Goal: Information Seeking & Learning: Understand process/instructions

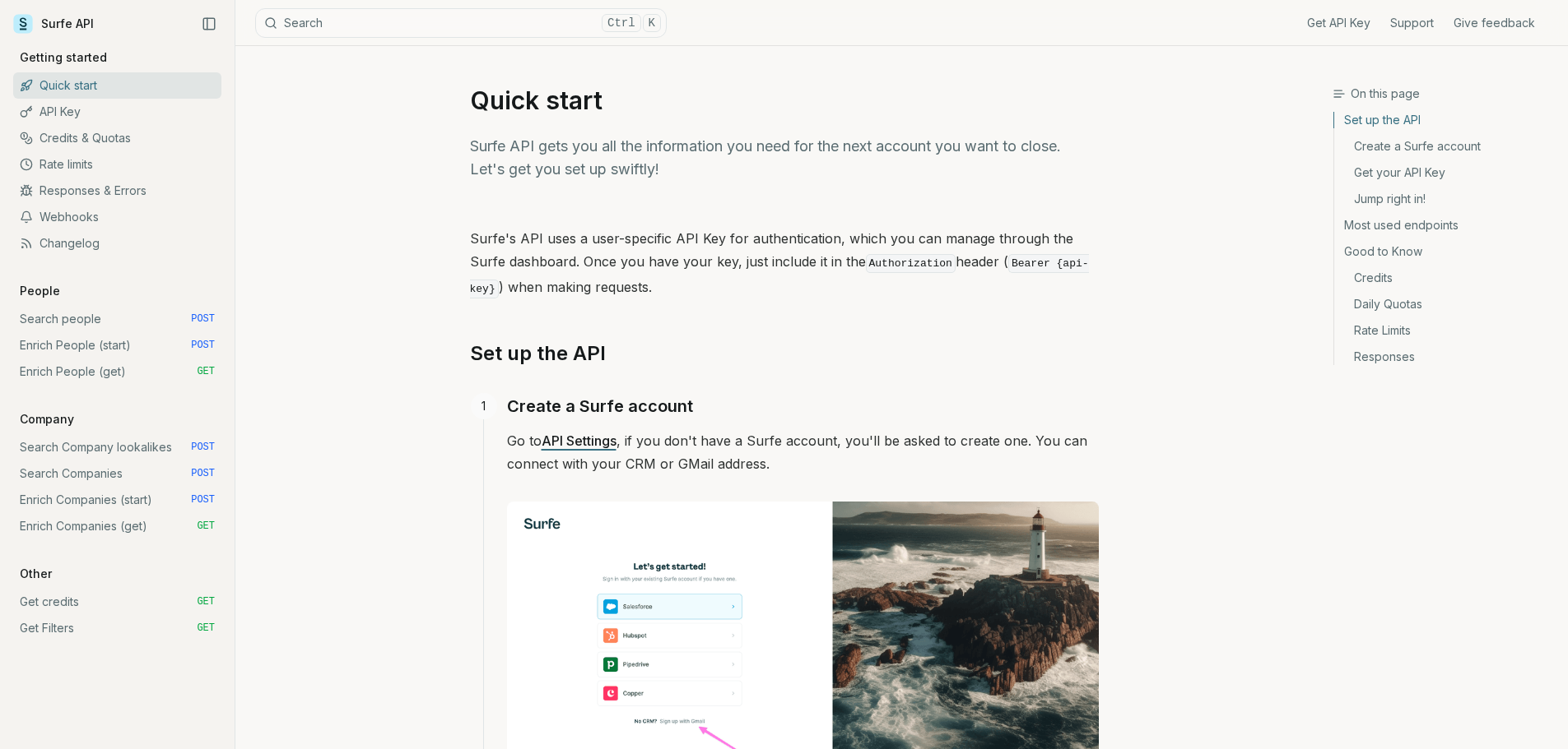
click at [133, 346] on link "Enrich People (start) POST" at bounding box center [117, 346] width 208 height 26
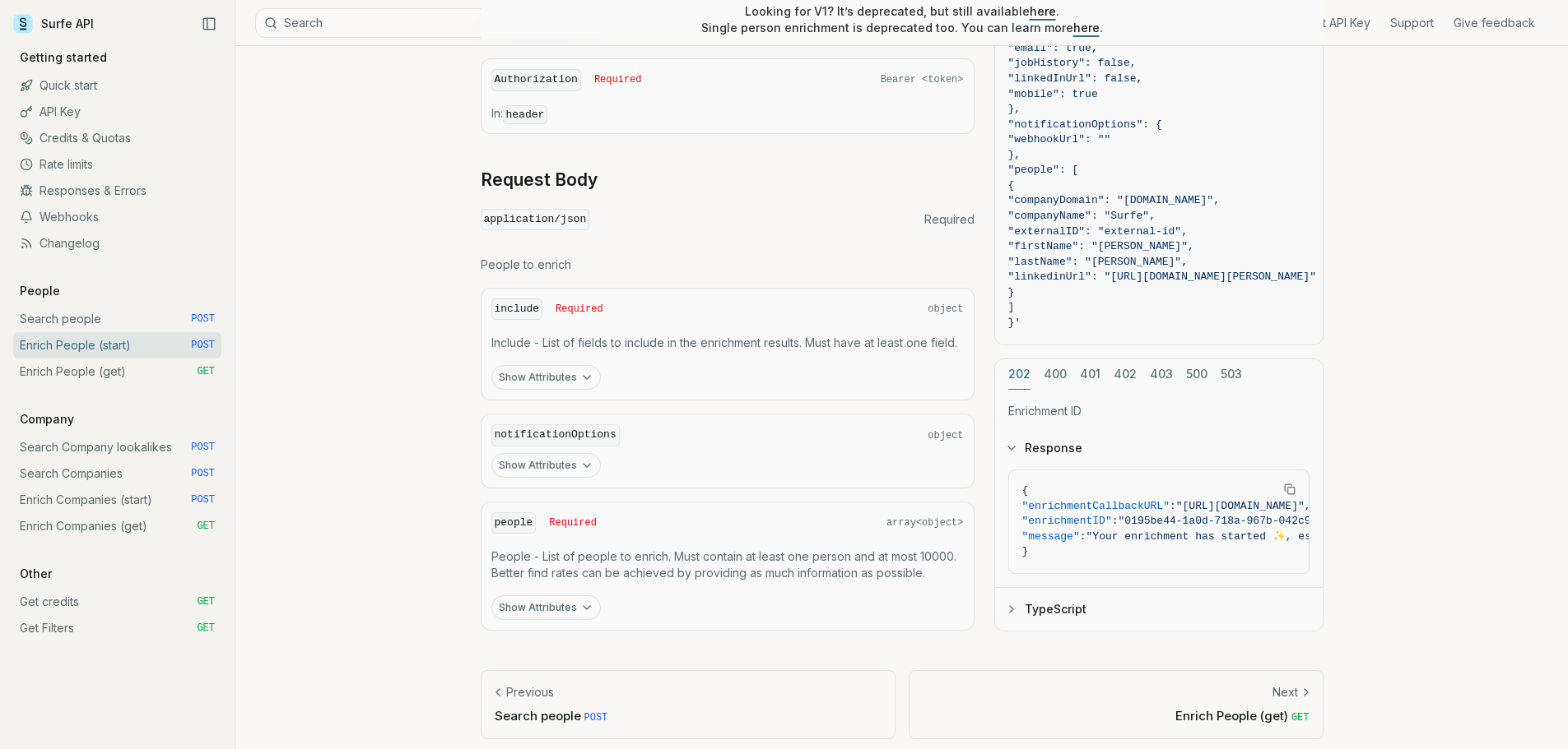
scroll to position [603, 0]
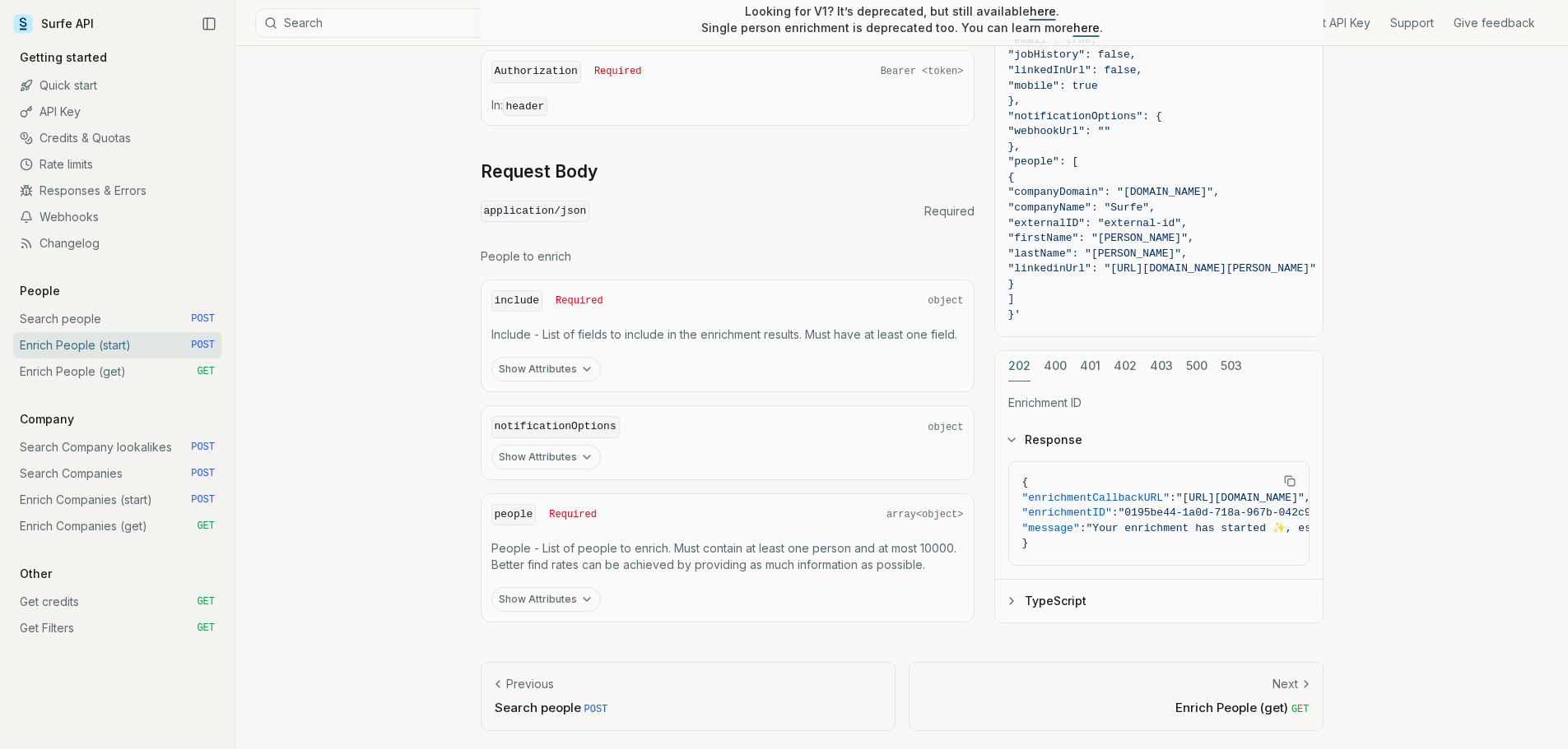
click at [586, 370] on icon "button" at bounding box center [586, 369] width 13 height 13
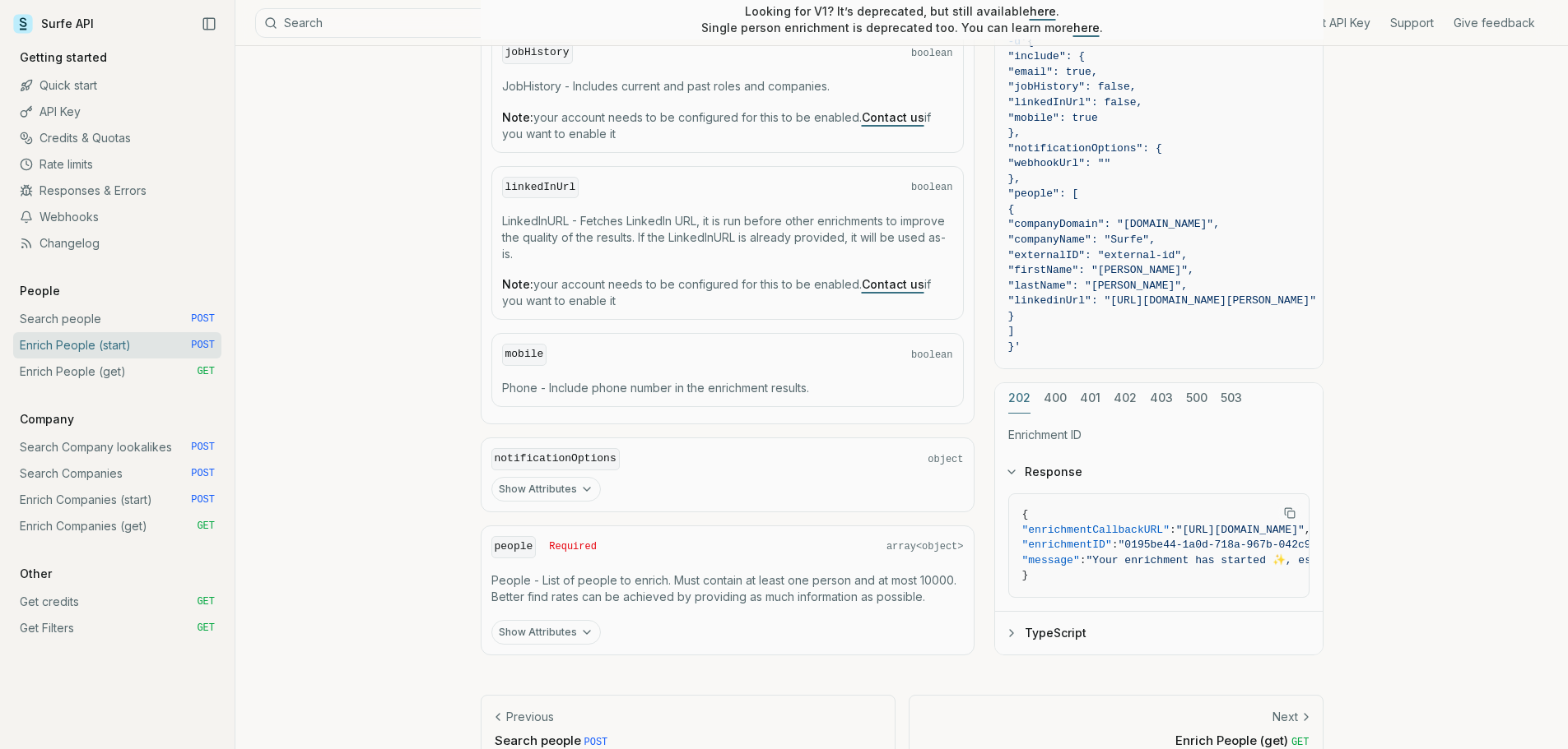
scroll to position [1079, 0]
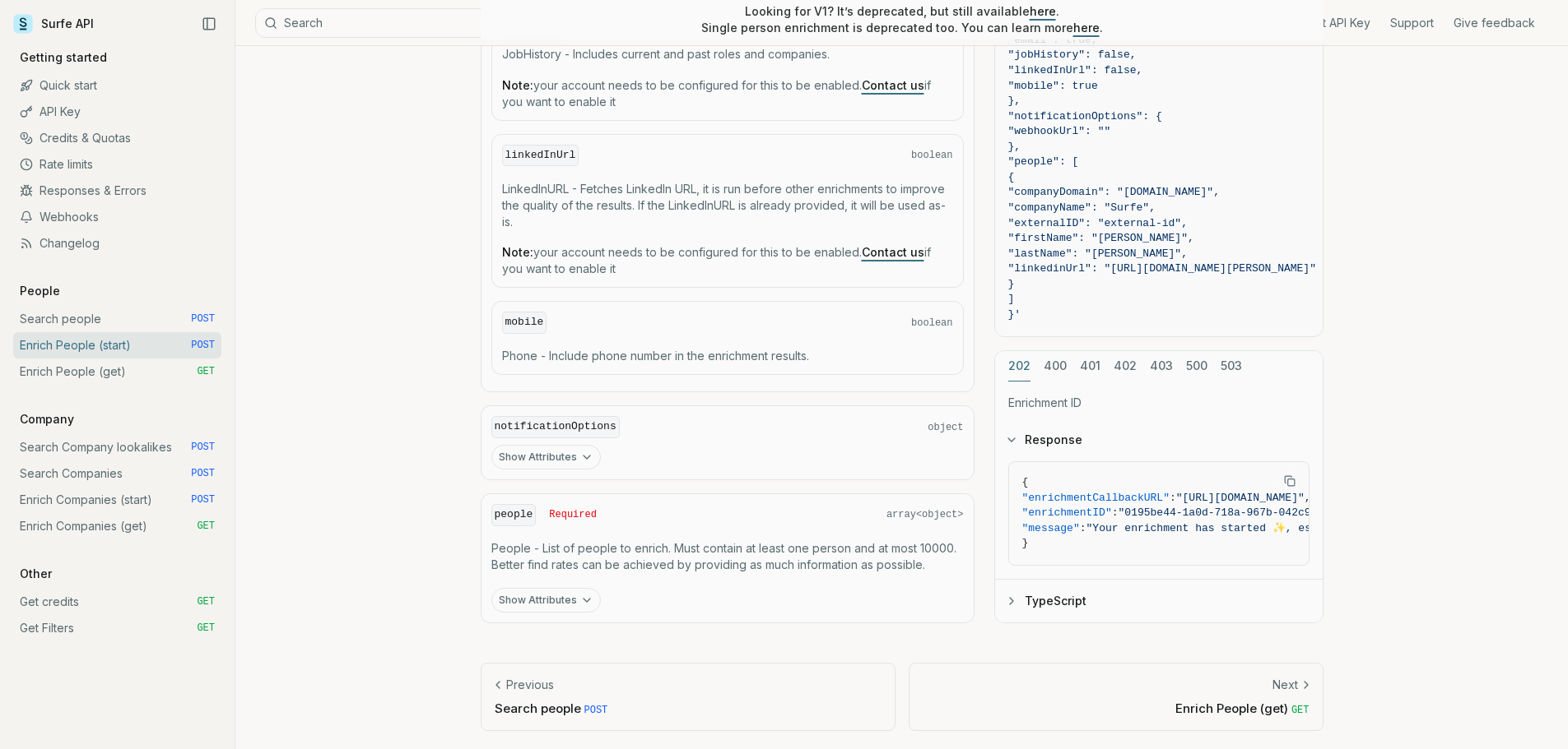
click at [550, 458] on button "Show Attributes" at bounding box center [546, 457] width 110 height 25
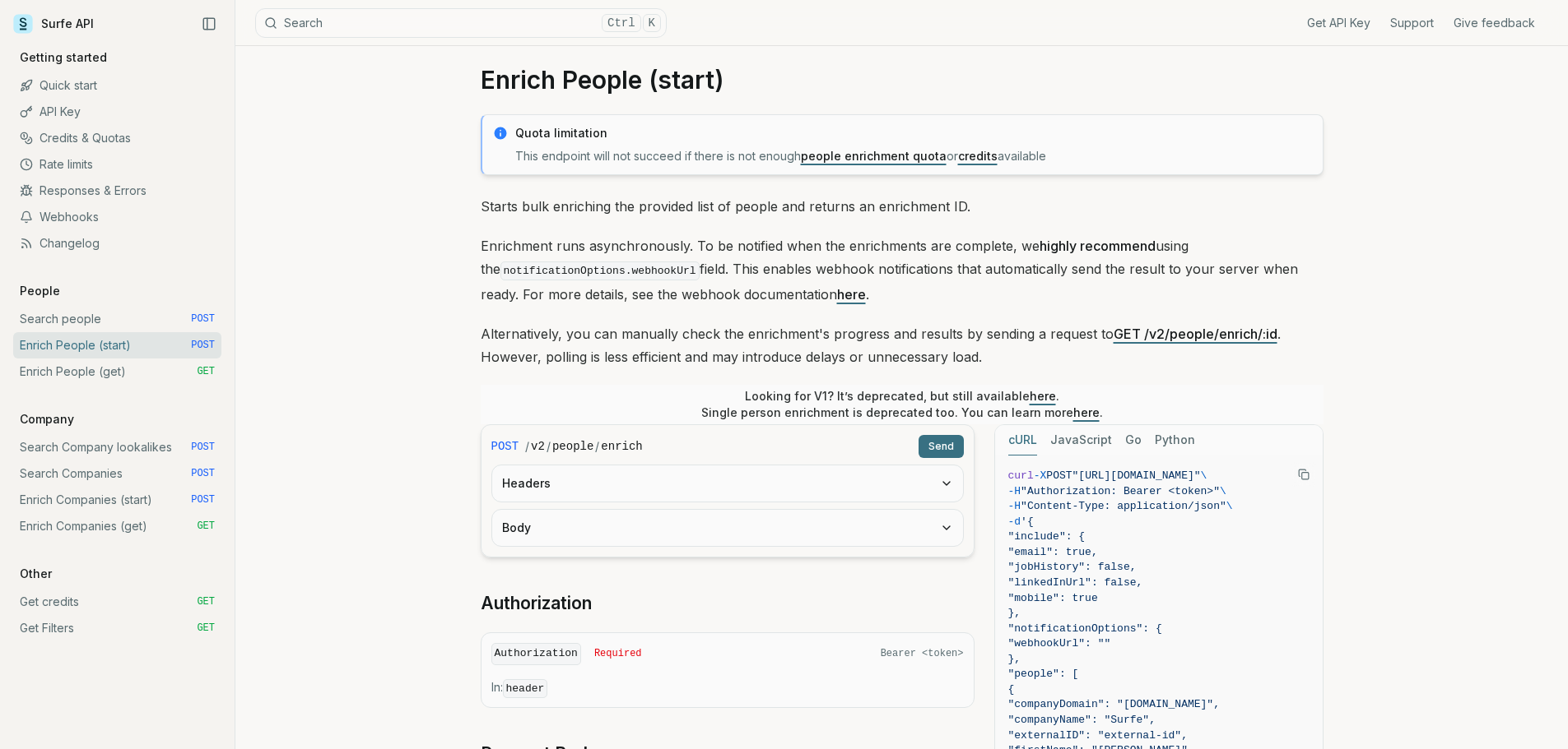
scroll to position [0, 0]
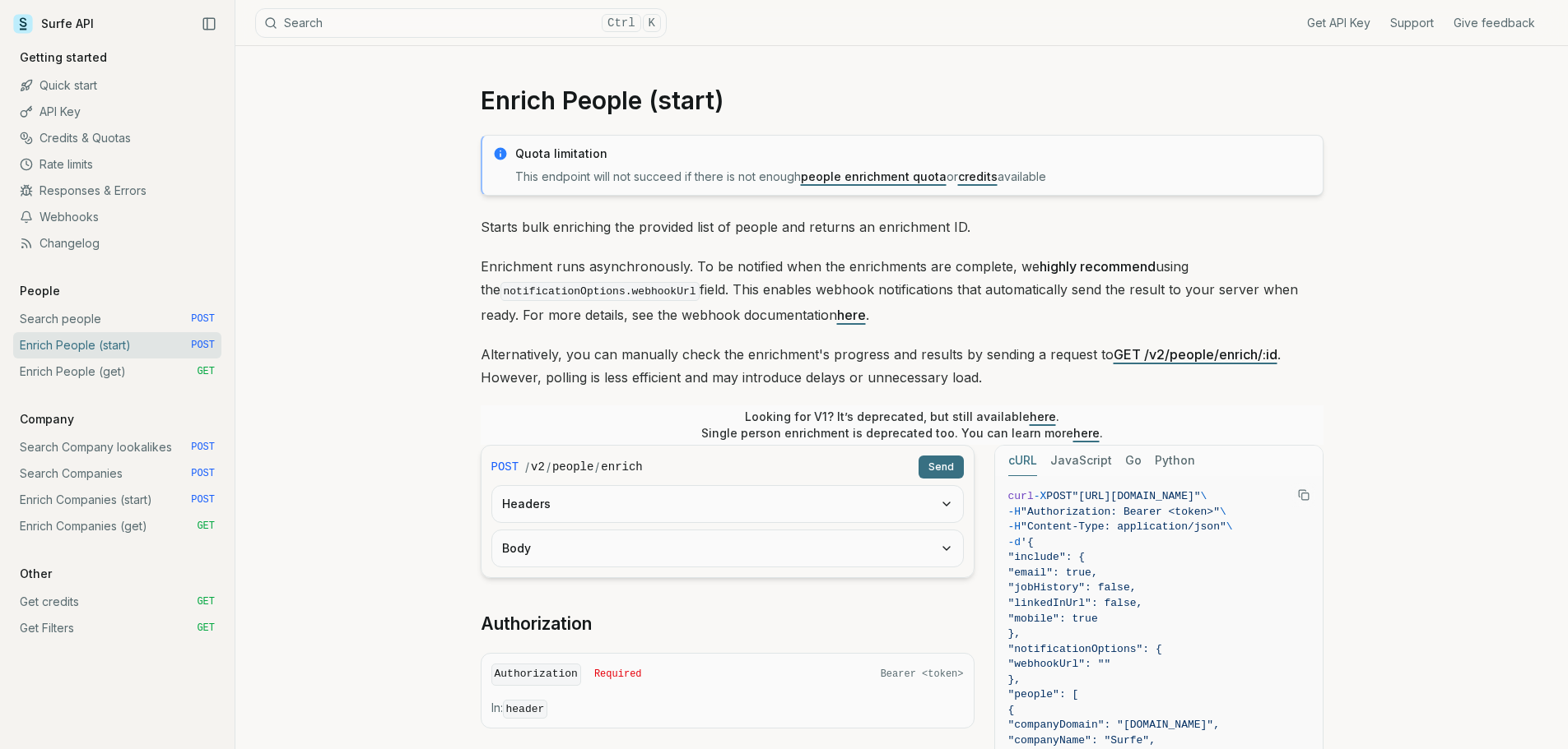
click at [117, 381] on link "Enrich People (get) GET" at bounding box center [117, 372] width 208 height 26
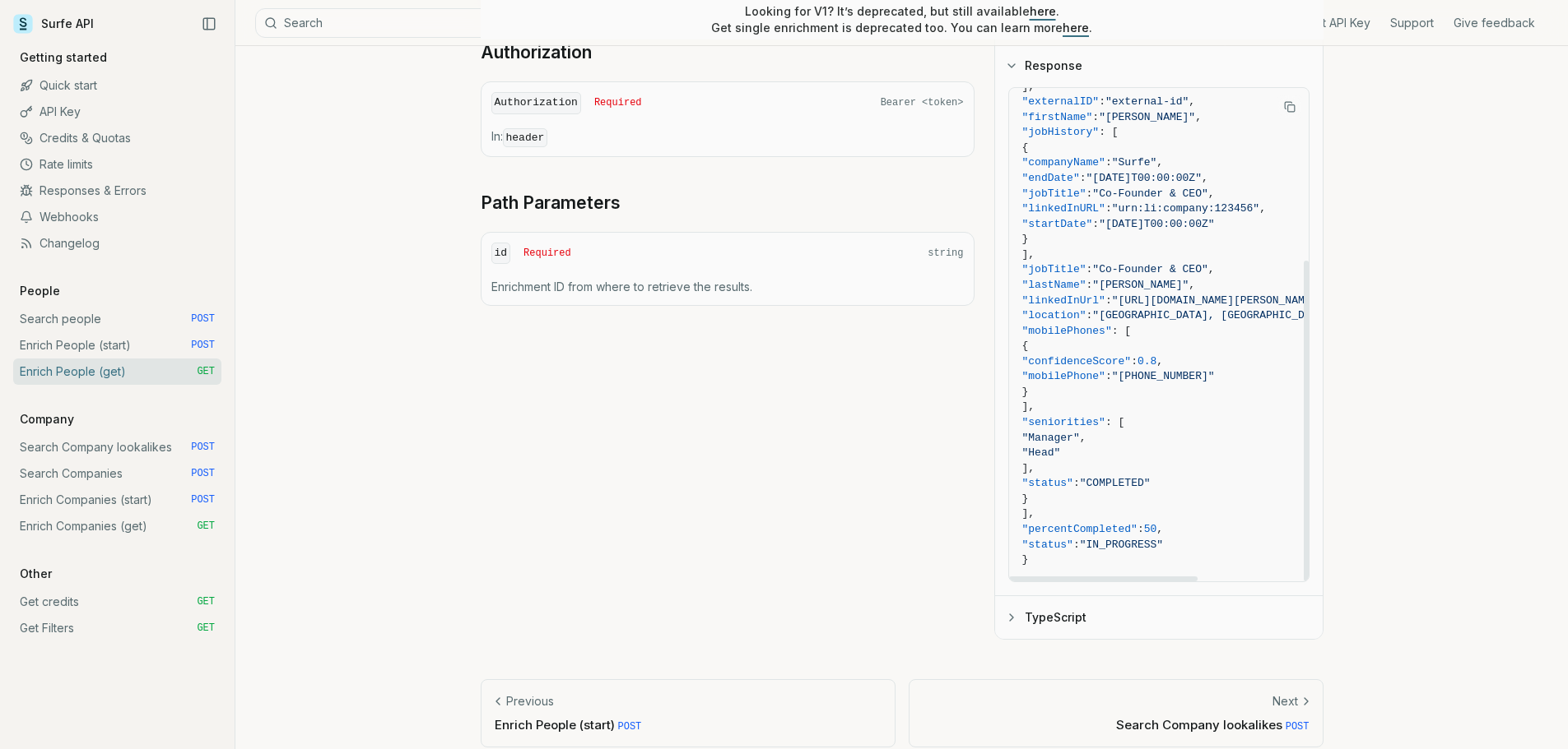
scroll to position [551, 0]
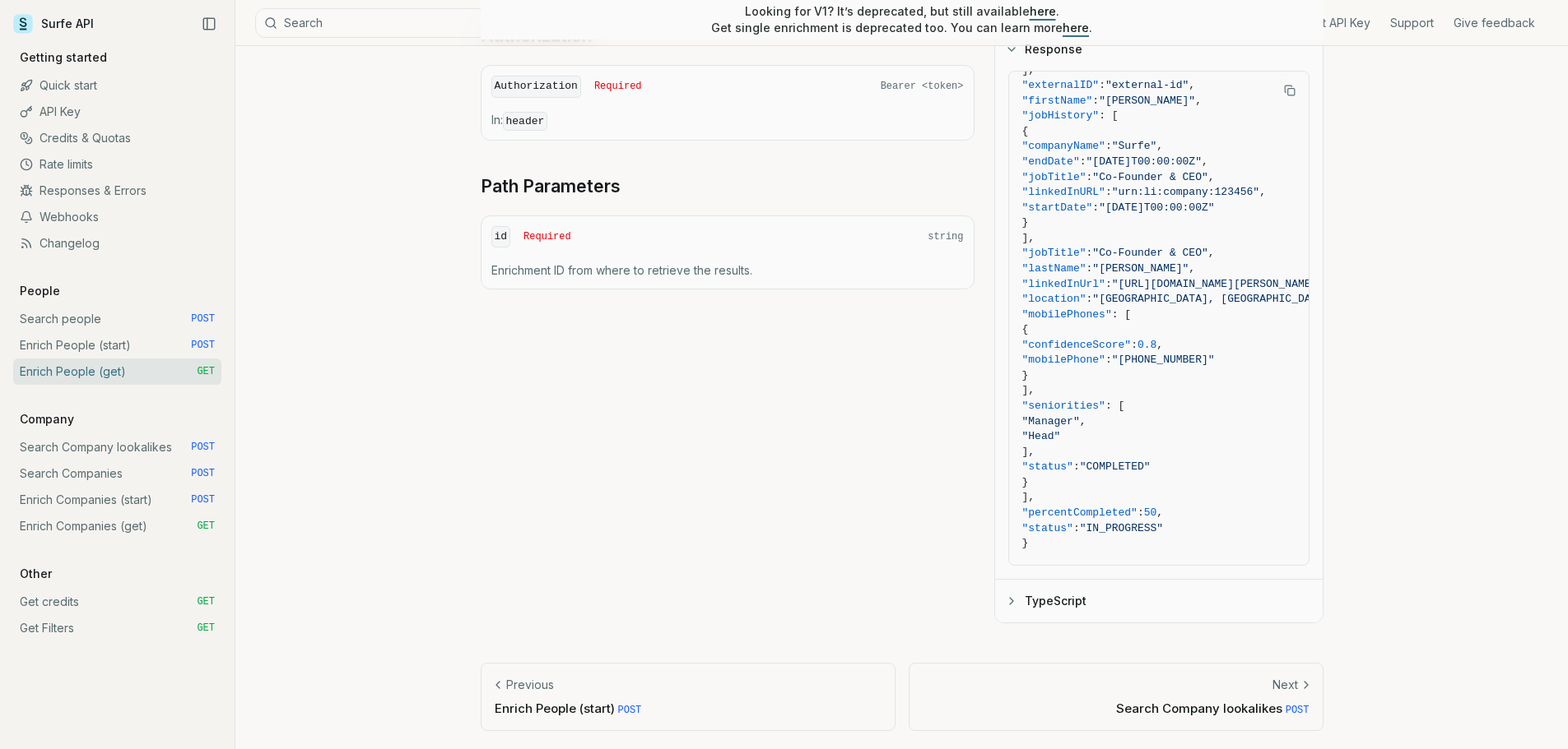
click at [1011, 602] on icon "button" at bounding box center [1012, 602] width 4 height 7
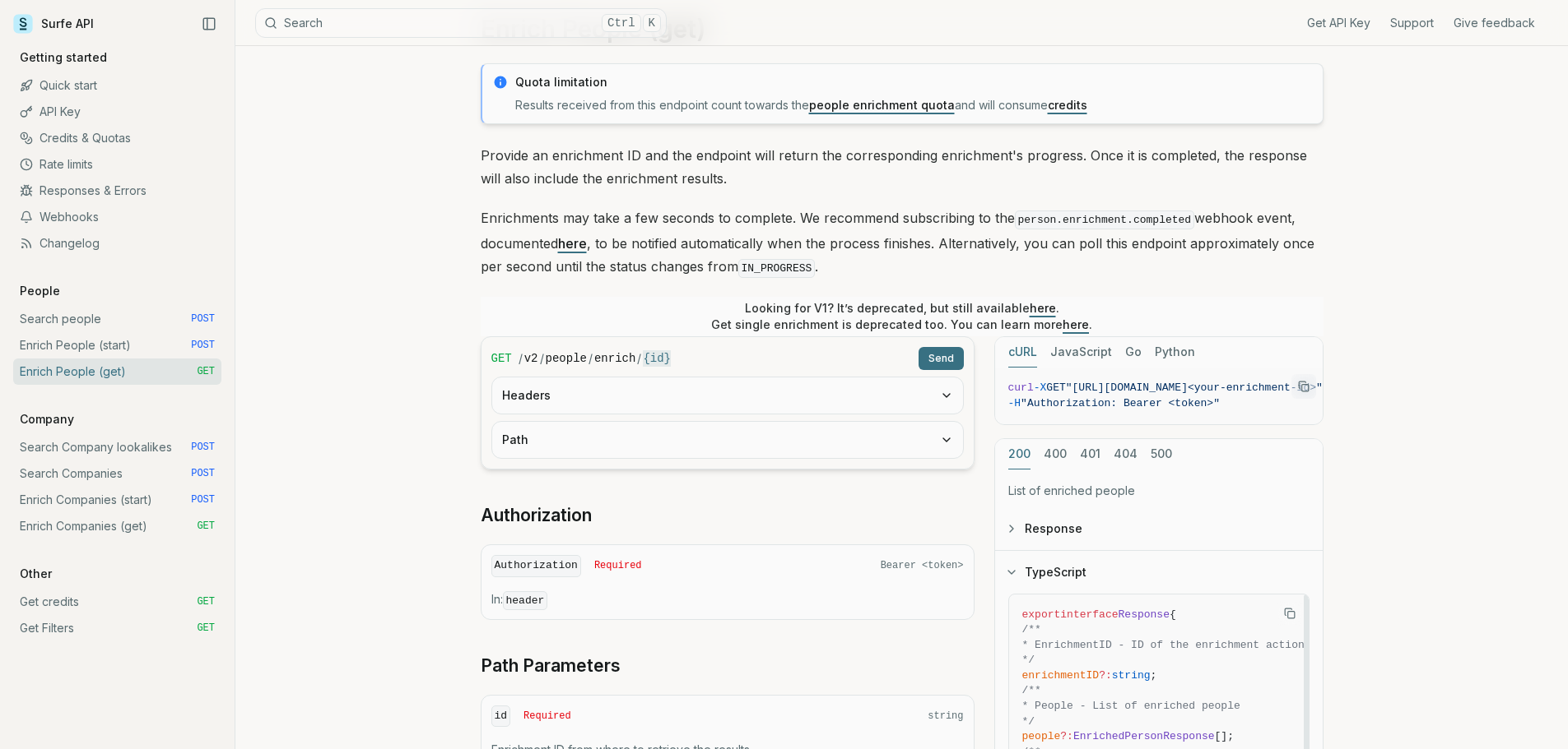
scroll to position [58, 0]
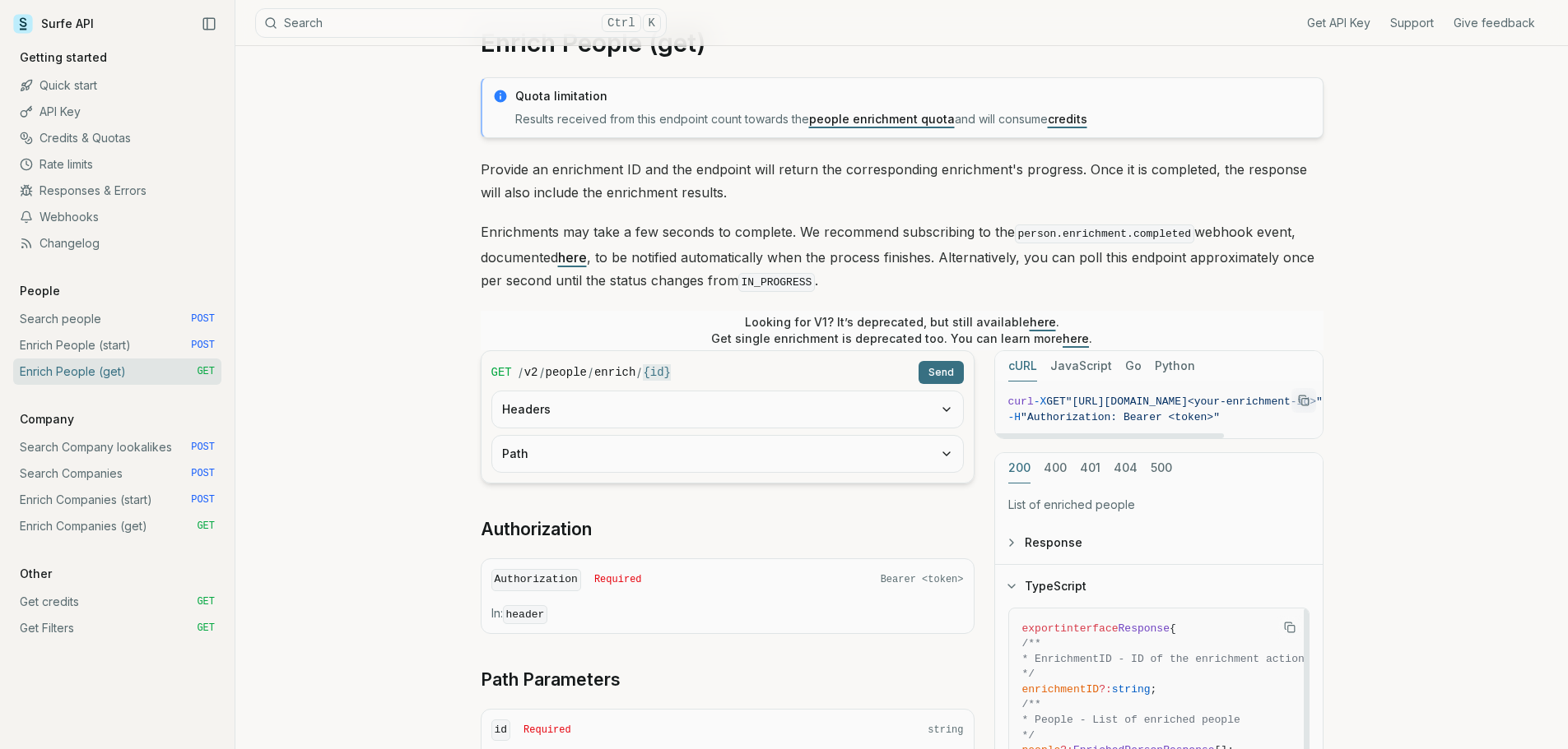
click at [1060, 549] on button "Response" at bounding box center [1158, 543] width 327 height 43
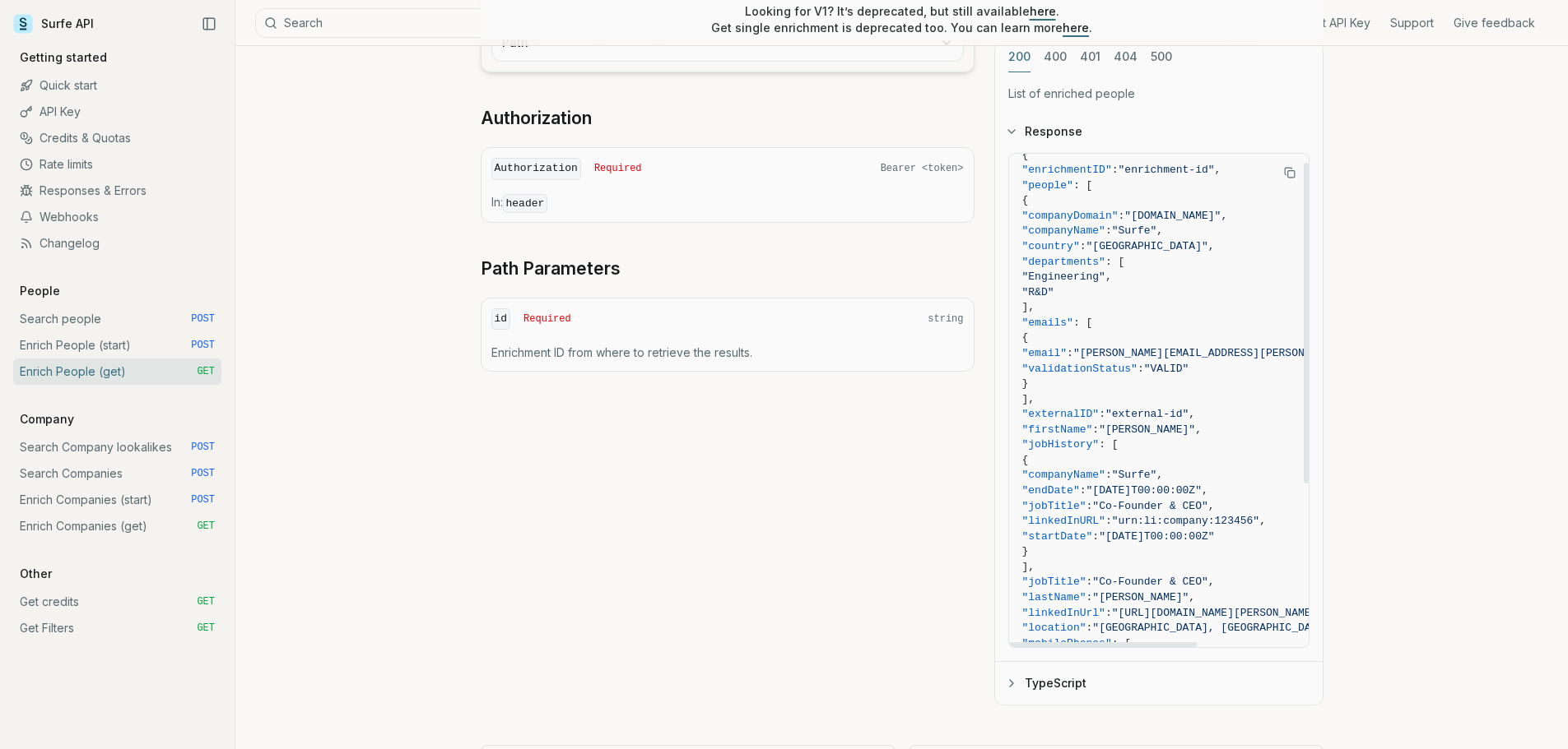
scroll to position [0, 0]
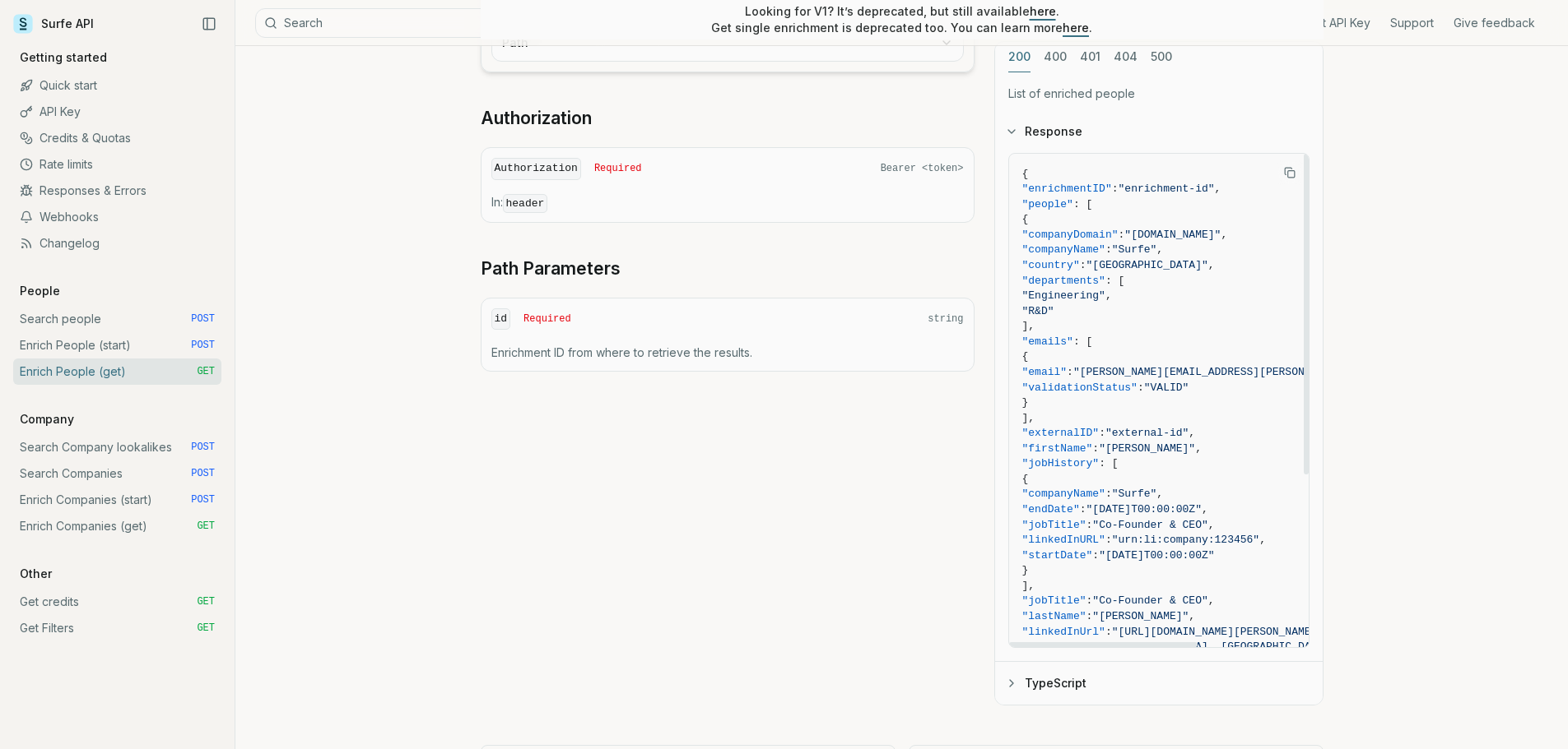
drag, startPoint x: 1127, startPoint y: 606, endPoint x: 1029, endPoint y: 198, distance: 419.6
click at [1029, 198] on code "{ "enrichmentID" : "enrichment-id" , "people" : [ { "companyDomain" : "[DOMAIN_…" at bounding box center [1230, 533] width 417 height 733
copy code ""people" : [ { "companyDomain" : "[DOMAIN_NAME]" , "companyName" : "Surfe" , "c…"
click at [129, 479] on link "Search Companies POST" at bounding box center [117, 474] width 208 height 26
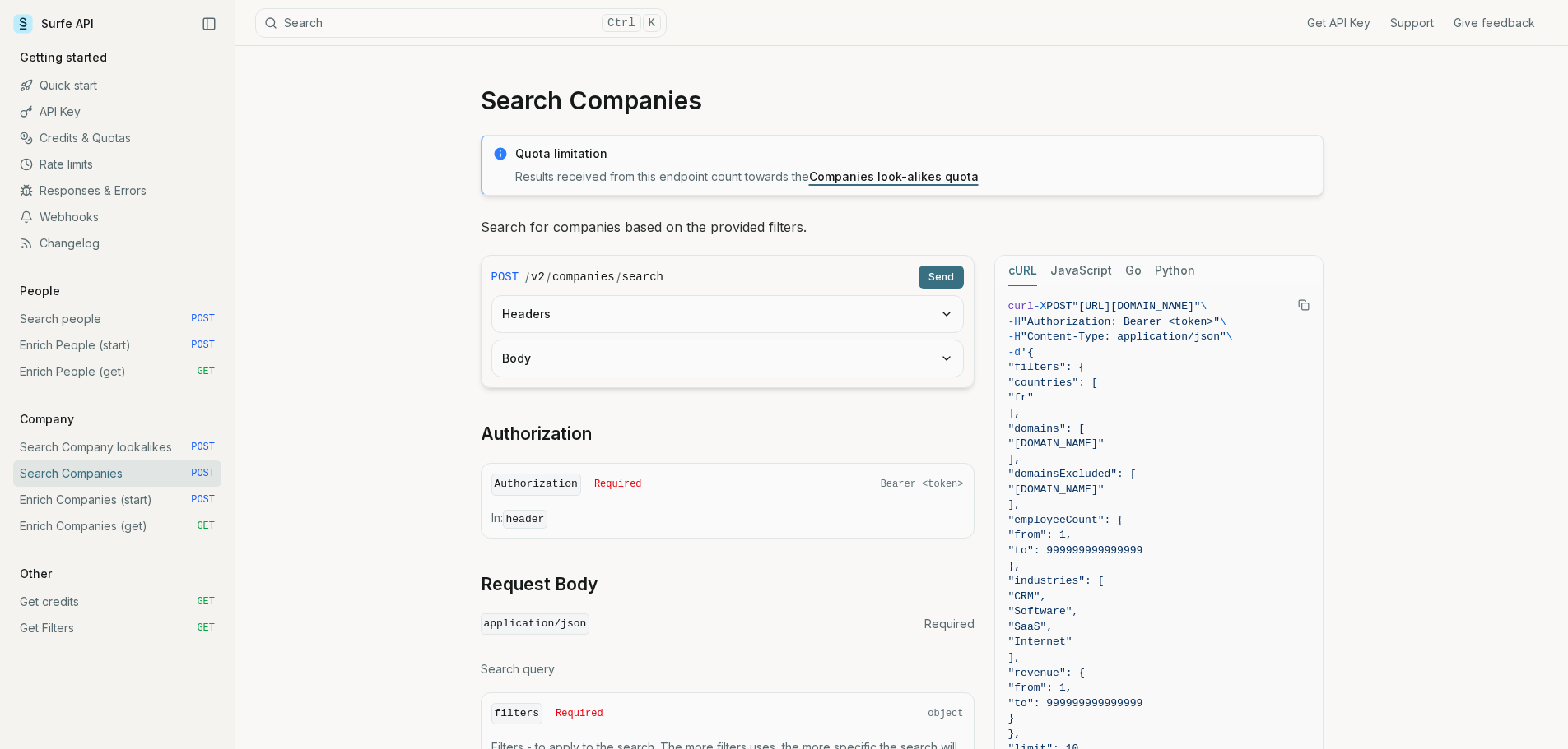
click at [128, 534] on link "Enrich Companies (get) GET" at bounding box center [117, 526] width 208 height 26
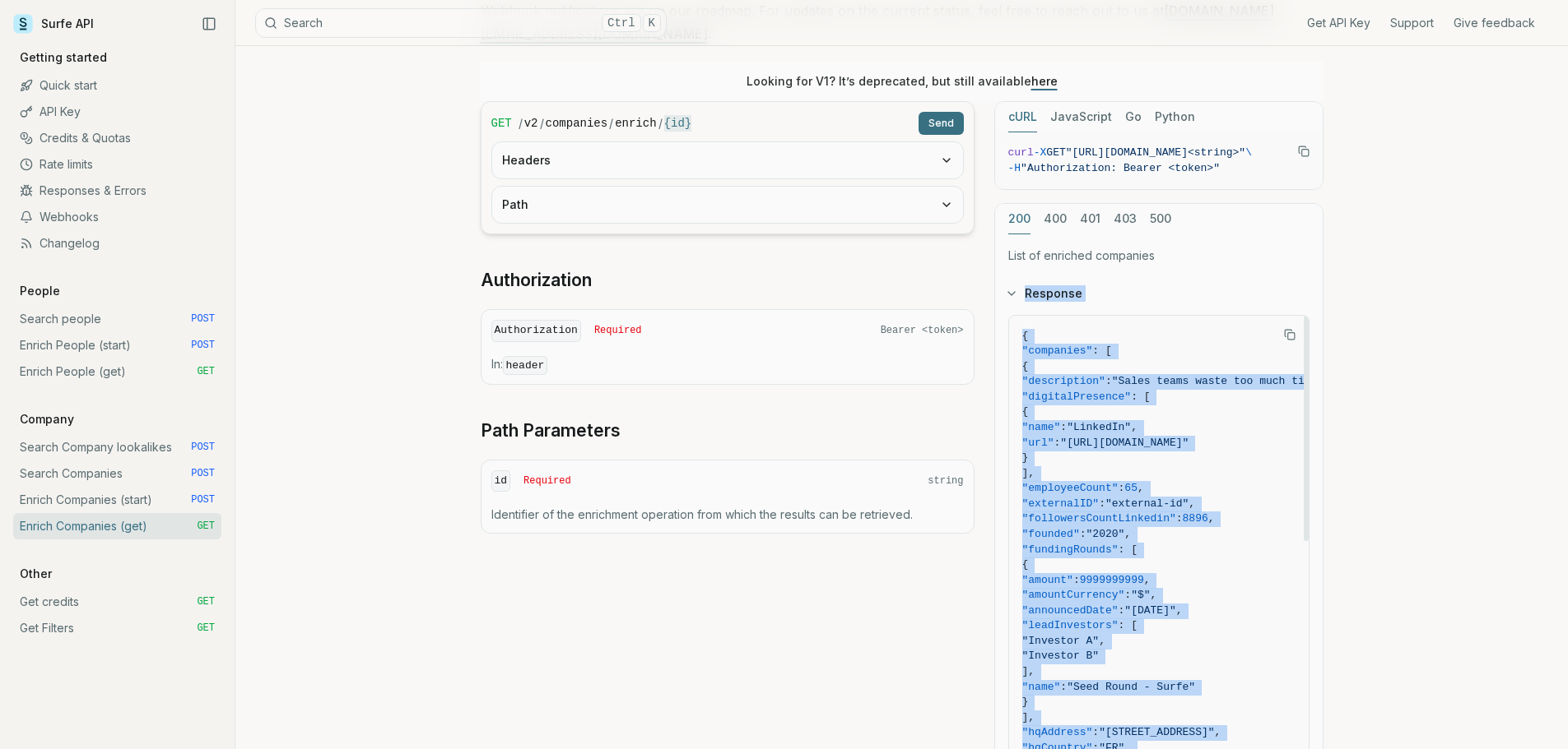
scroll to position [214, 0]
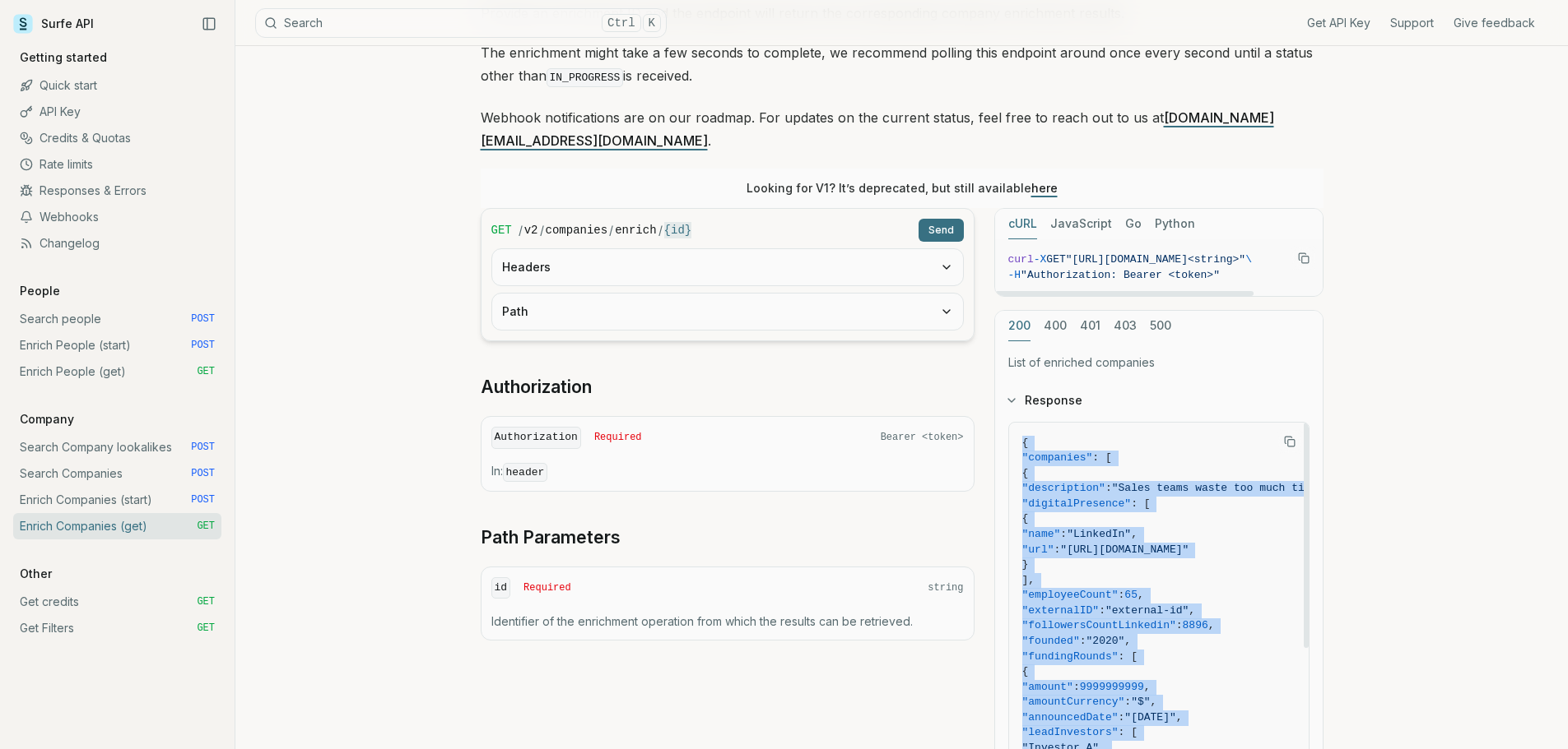
drag, startPoint x: 1207, startPoint y: 541, endPoint x: 1019, endPoint y: 420, distance: 223.6
copy code "{ "companies" : [ { "description" : "Sales teams waste too much time on repetit…"
click at [131, 374] on link "Enrich People (get) GET" at bounding box center [117, 372] width 208 height 26
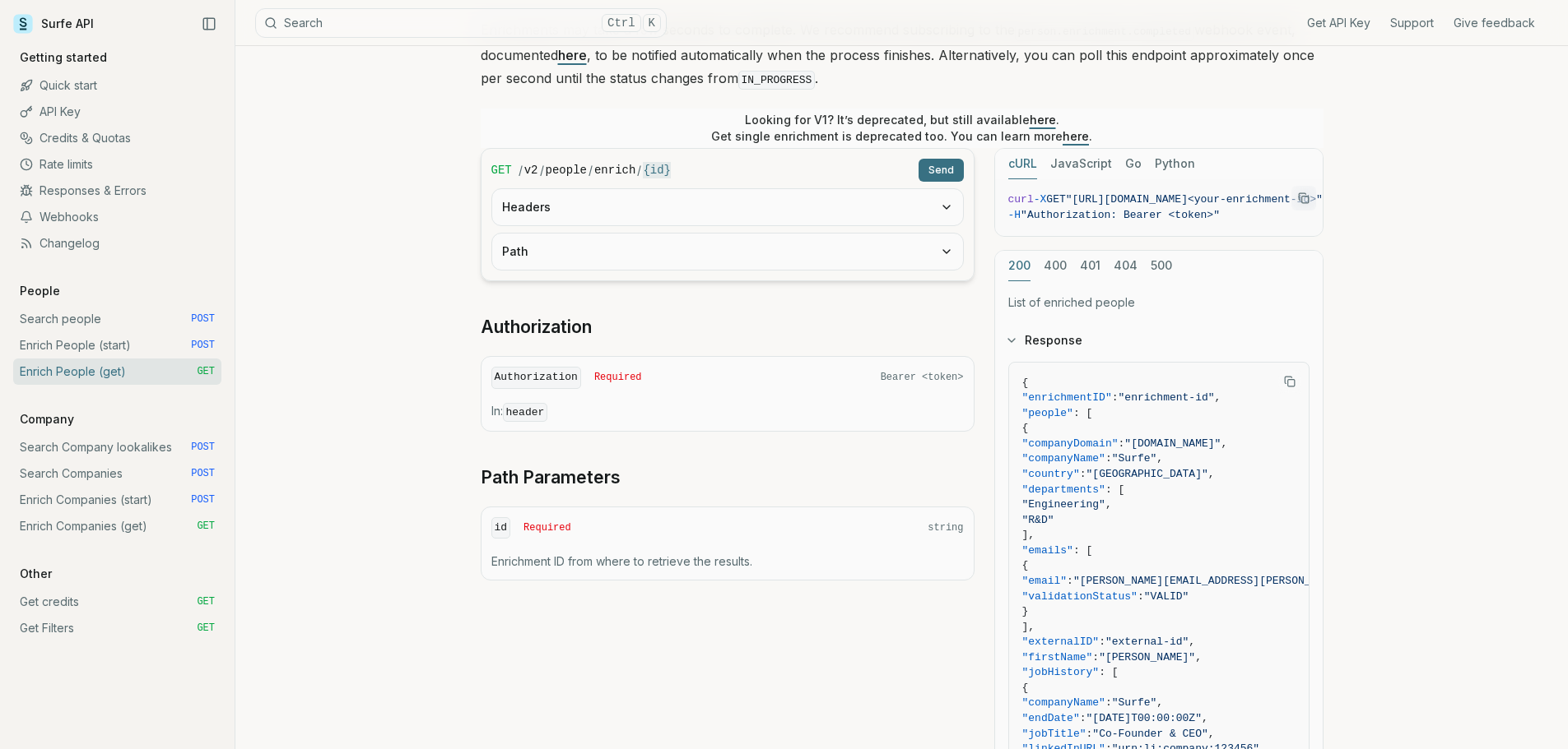
scroll to position [222, 0]
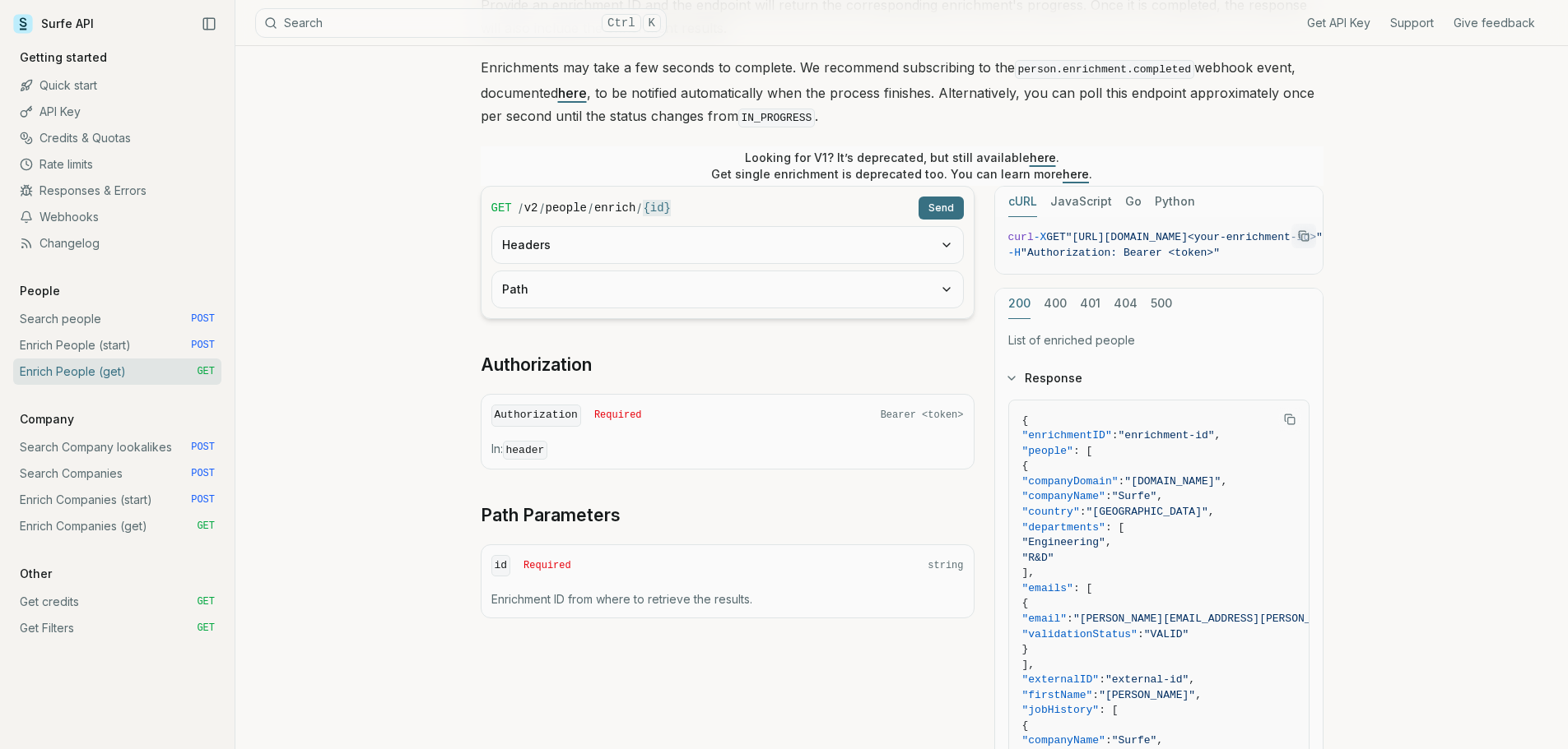
click at [755, 256] on button "Headers" at bounding box center [727, 245] width 470 height 36
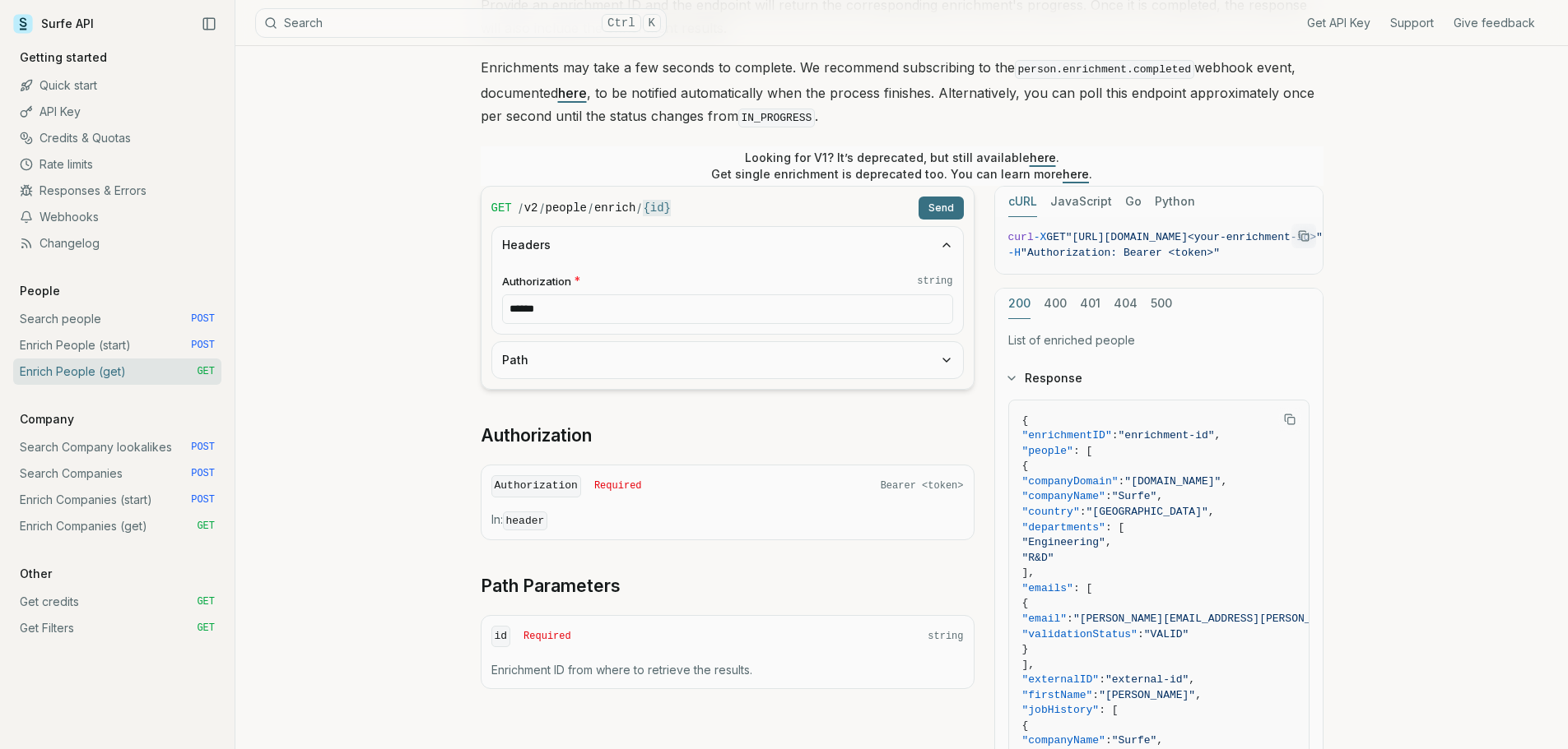
click at [763, 365] on button "Path" at bounding box center [727, 360] width 470 height 36
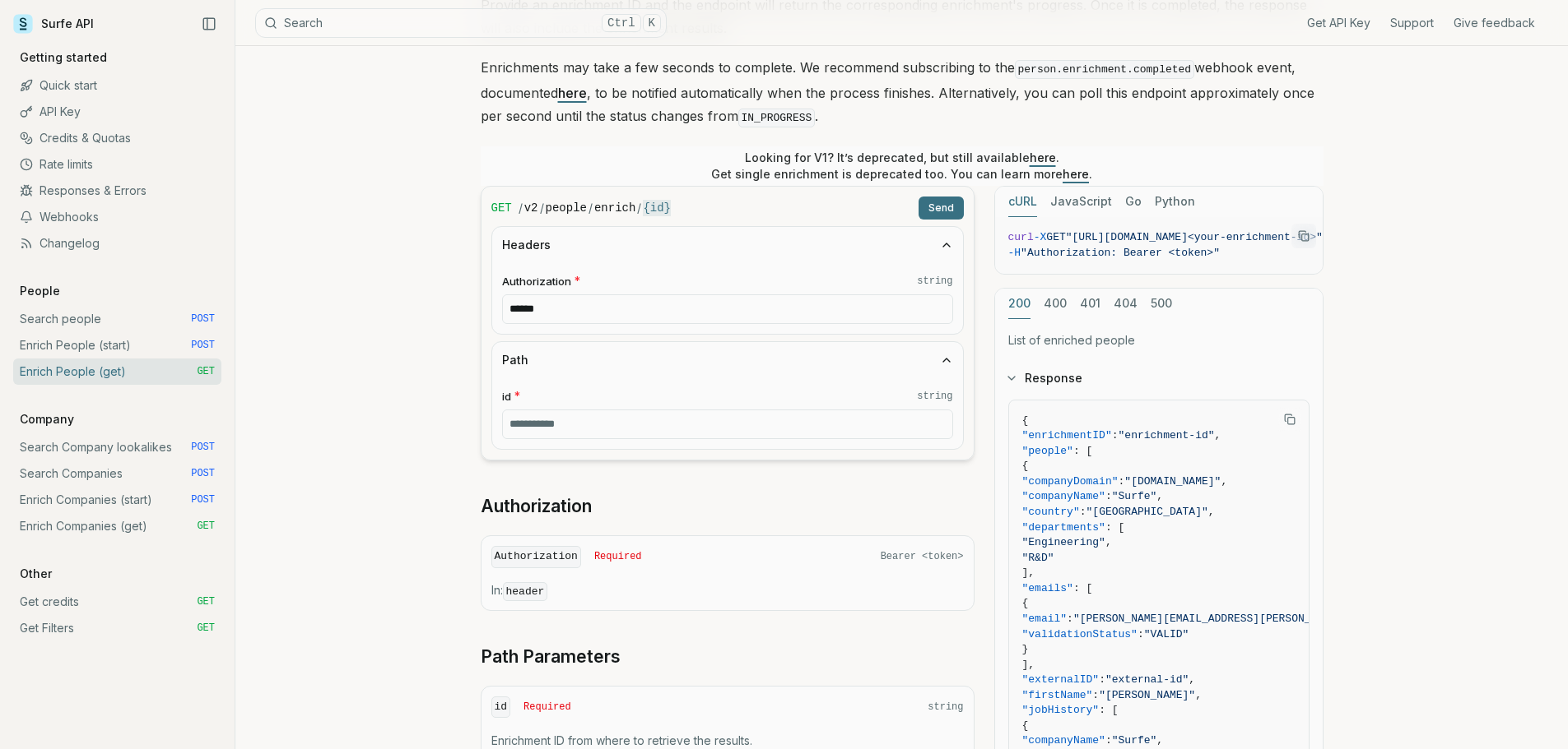
click at [32, 343] on link "Enrich People (start) POST" at bounding box center [117, 346] width 208 height 26
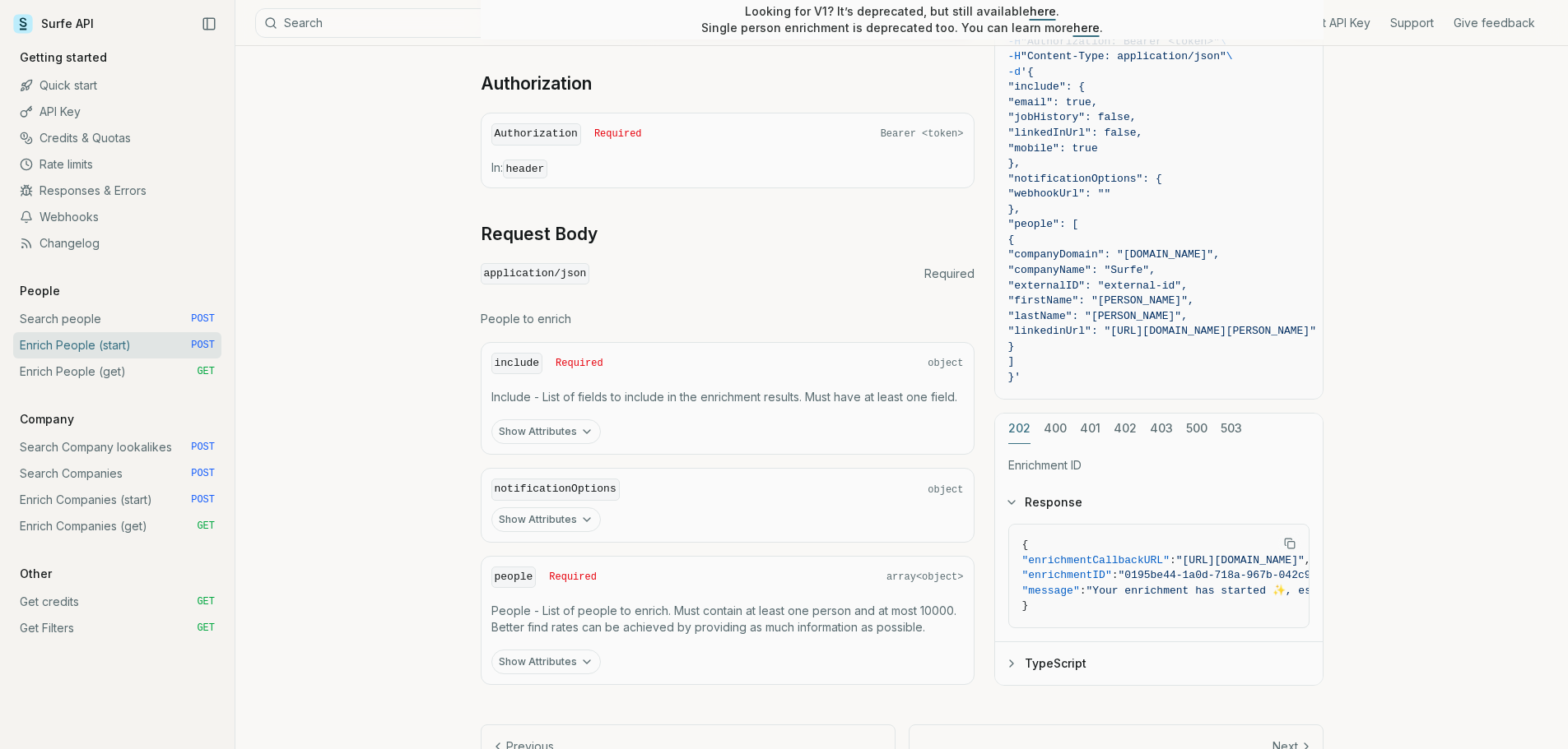
scroll to position [575, 0]
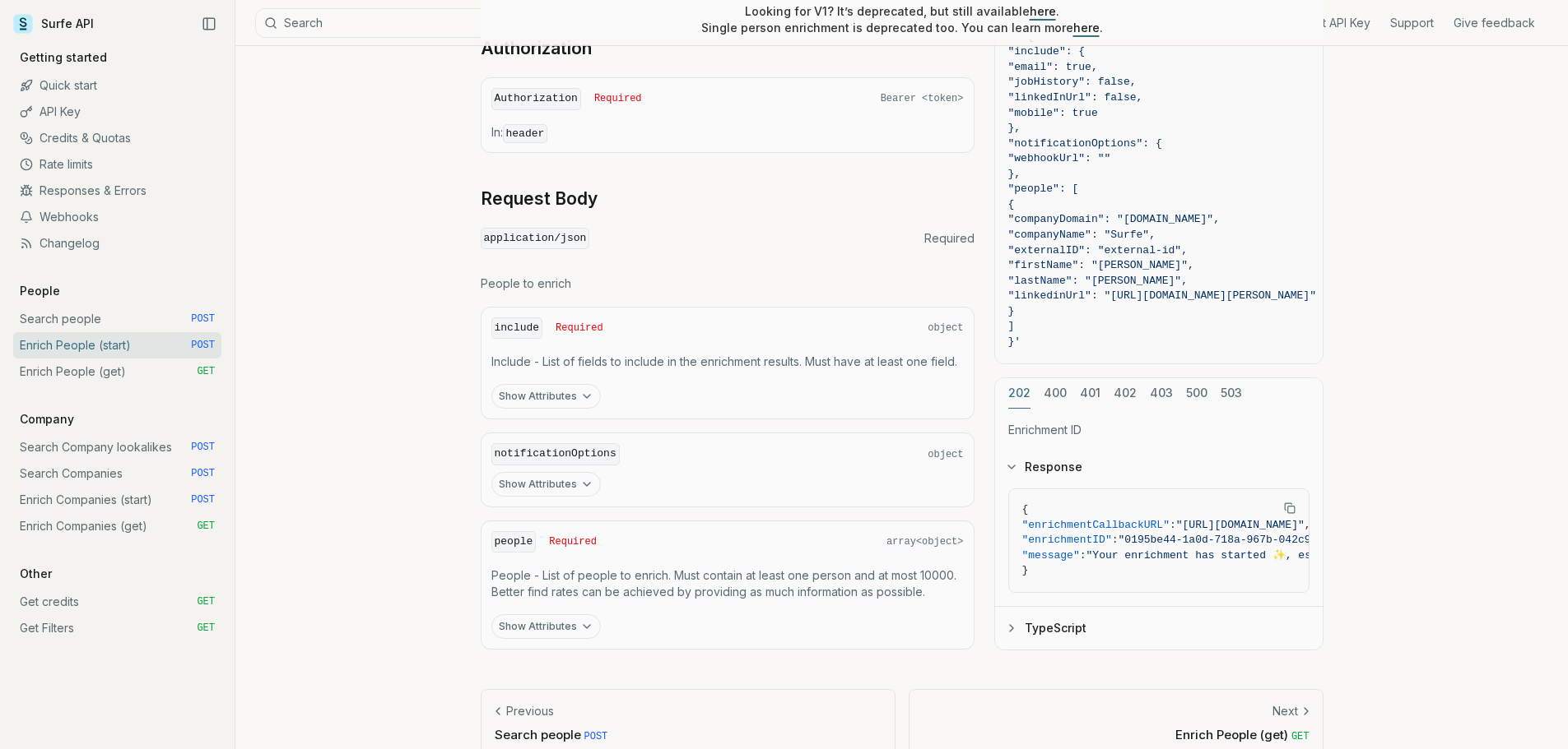
click at [580, 392] on icon "button" at bounding box center [586, 396] width 13 height 13
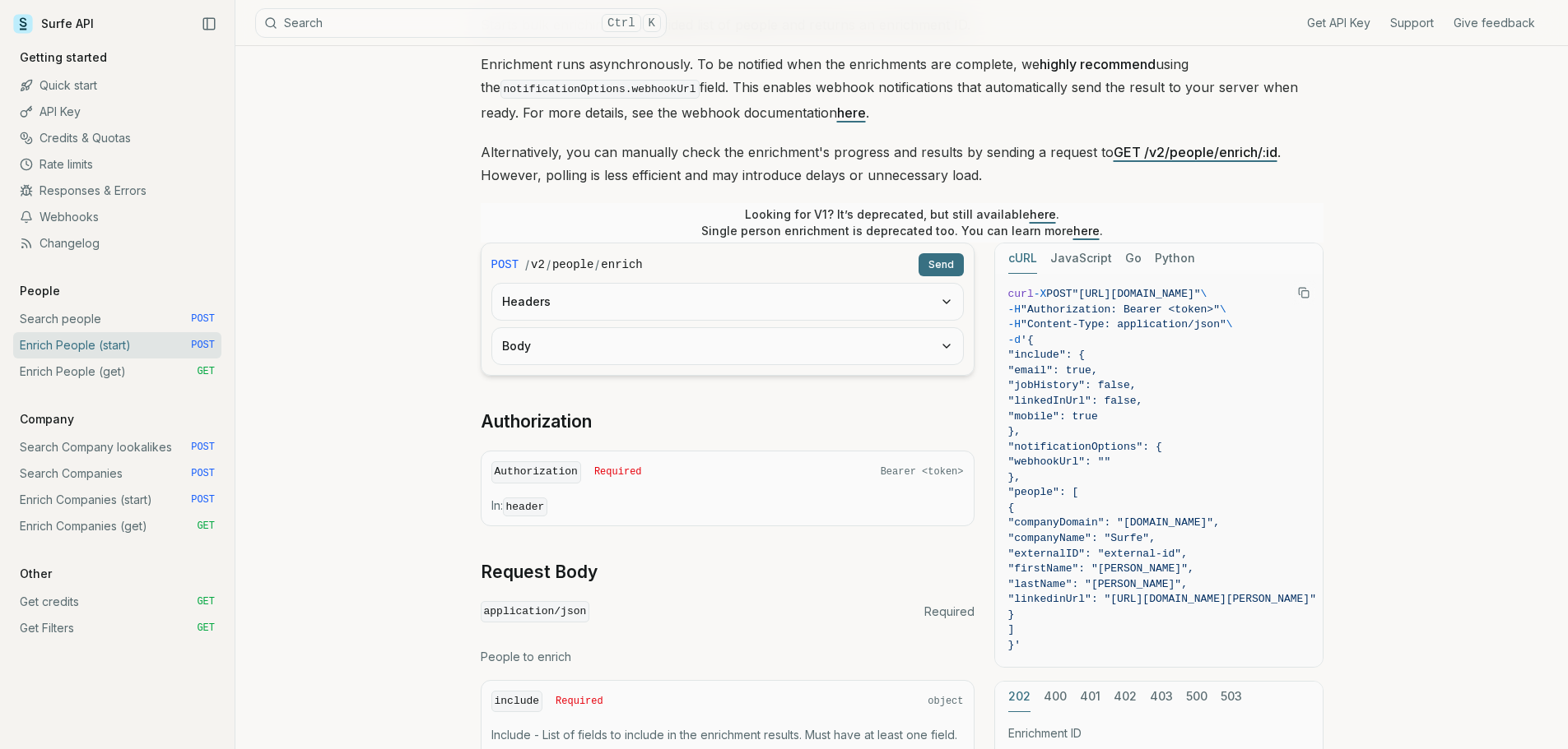
scroll to position [165, 0]
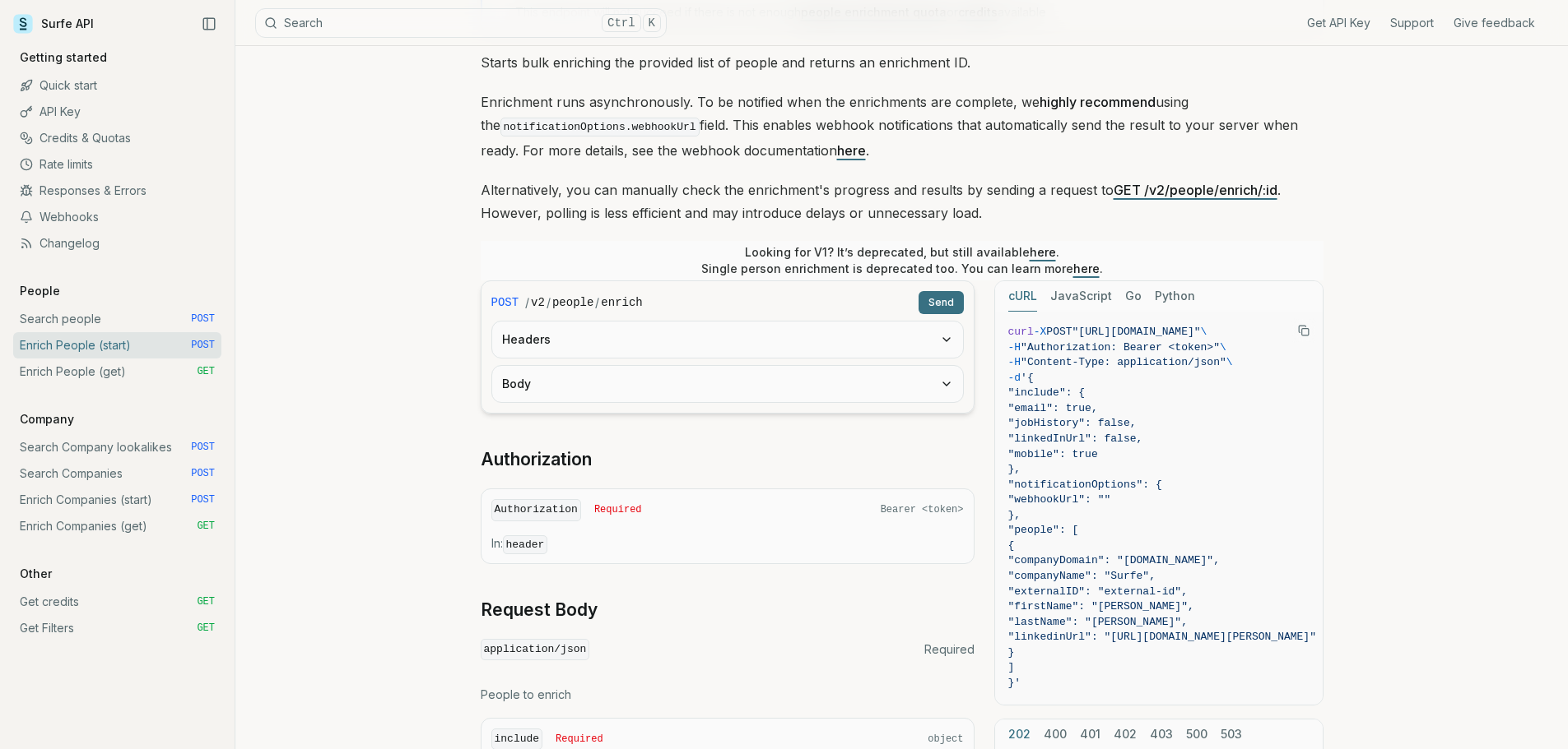
click at [851, 383] on button "Body" at bounding box center [727, 383] width 470 height 36
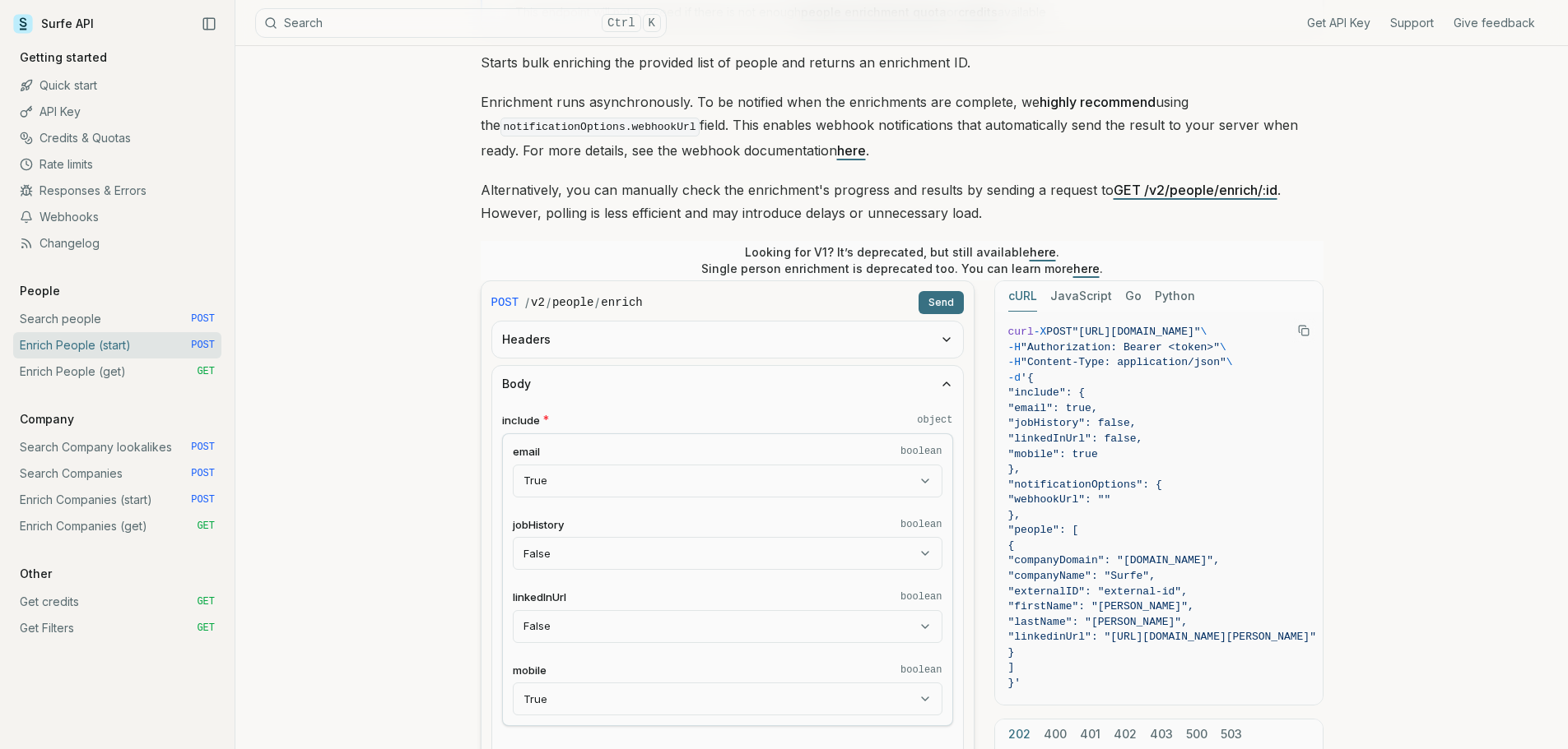
click at [813, 351] on button "Headers" at bounding box center [727, 339] width 470 height 36
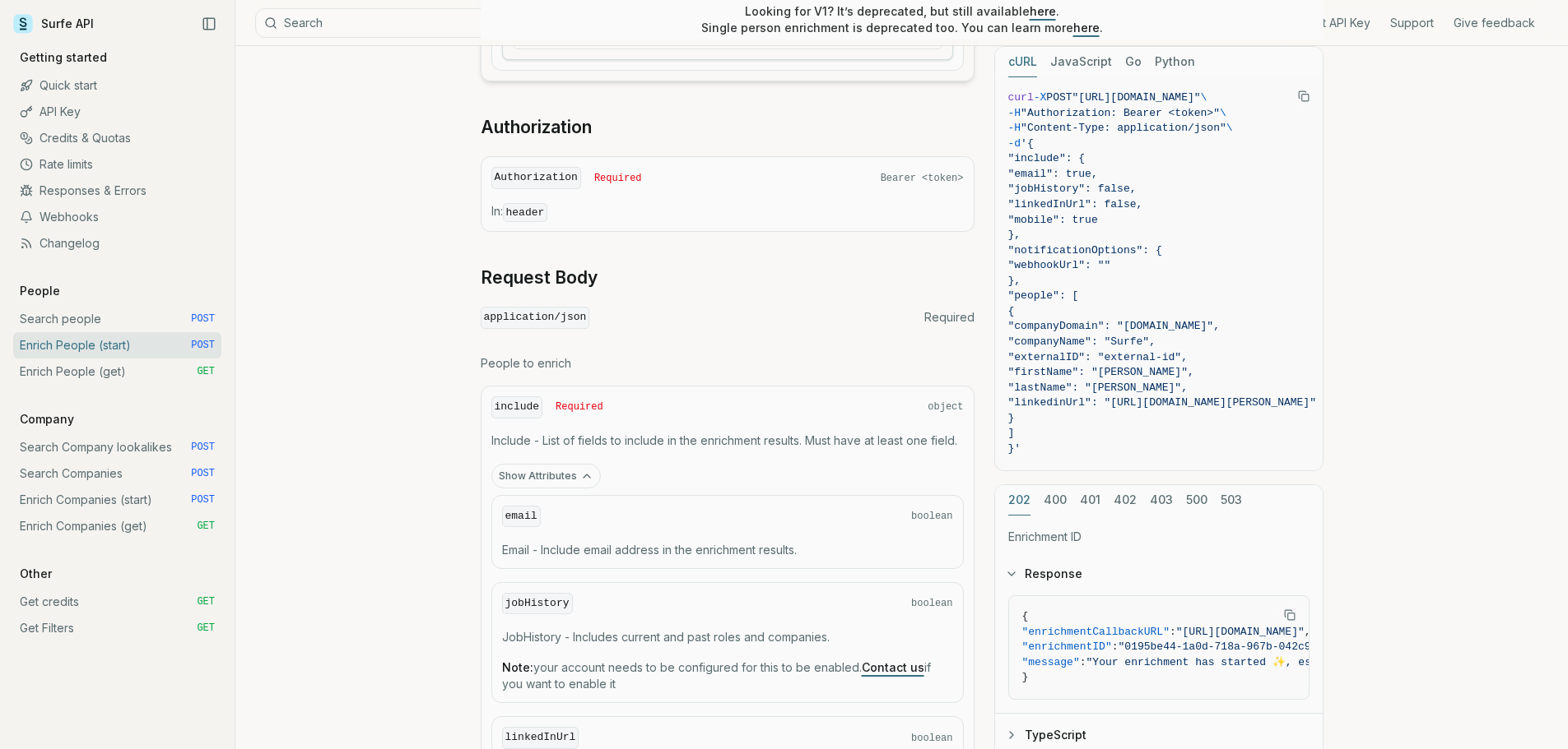
scroll to position [863, 0]
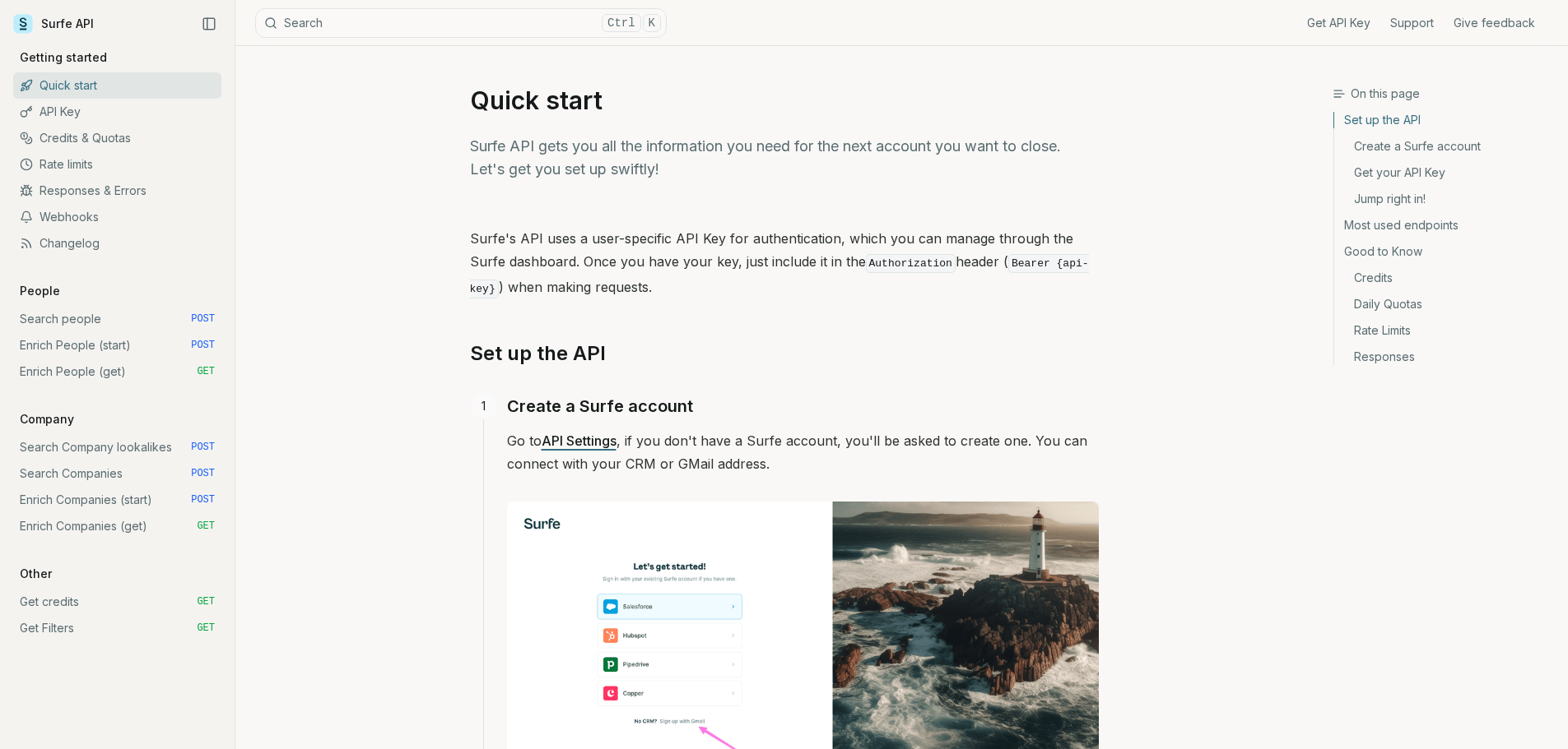
click at [98, 165] on link "Rate limits" at bounding box center [117, 165] width 208 height 26
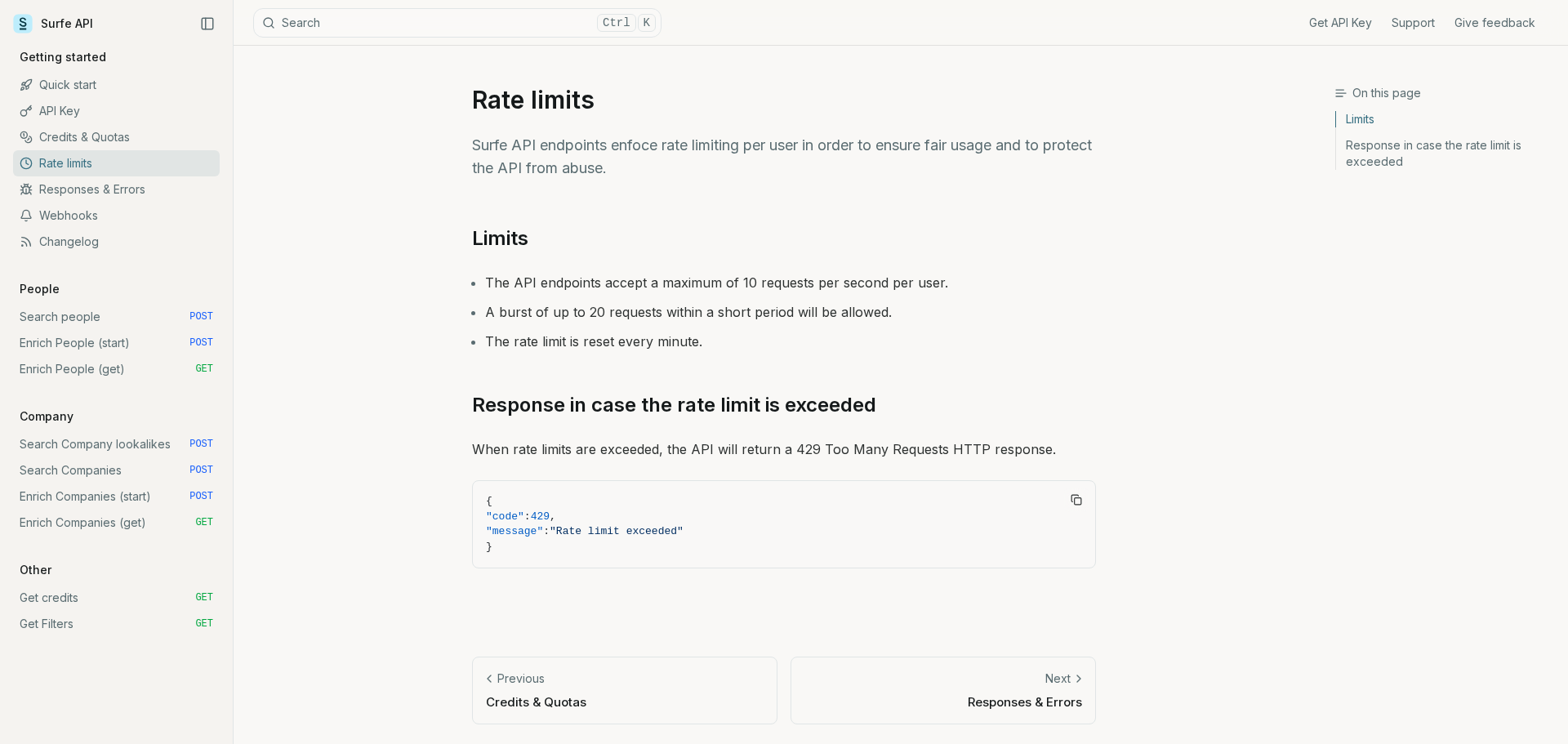
click at [100, 141] on link "Credits & Quotas" at bounding box center [116, 138] width 206 height 26
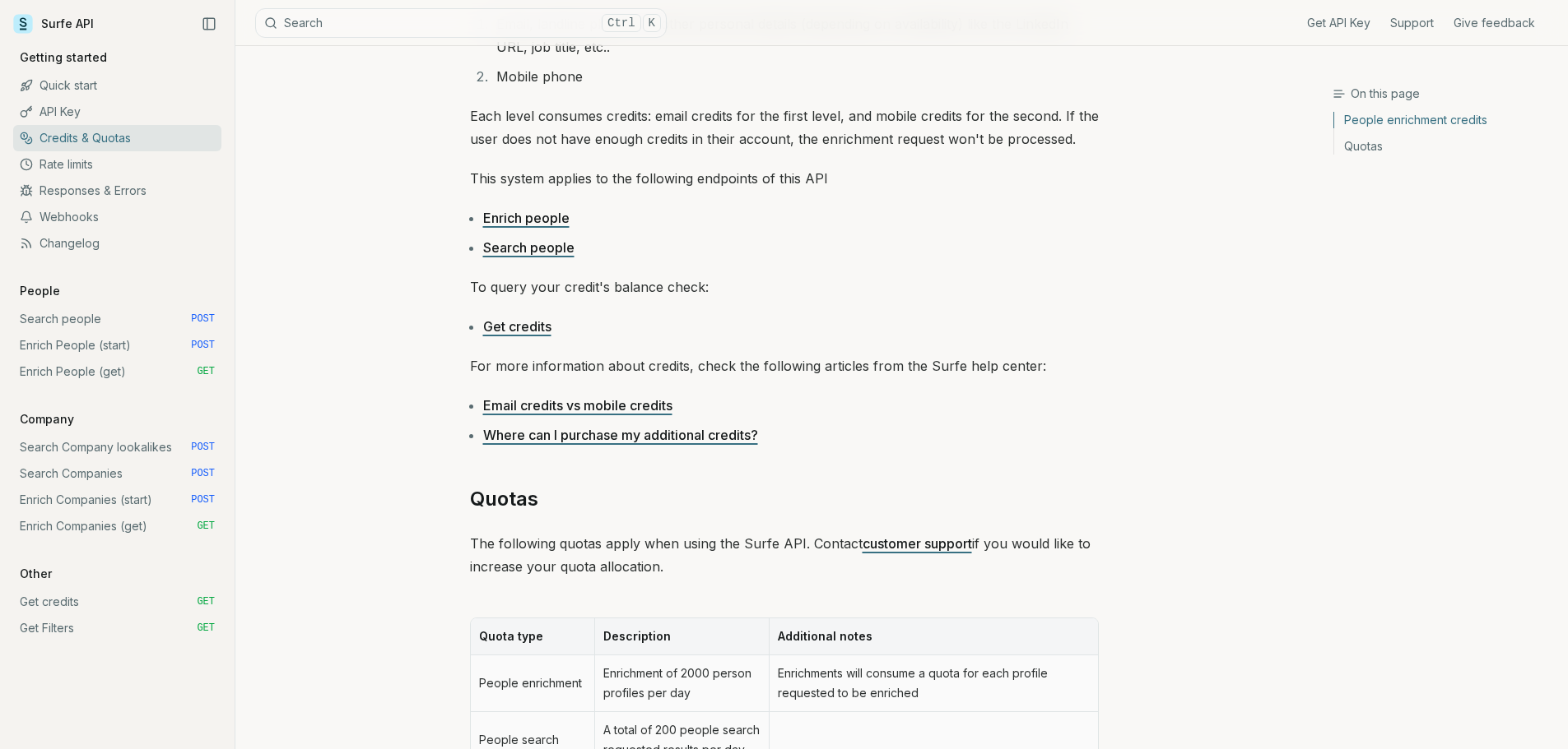
scroll to position [329, 0]
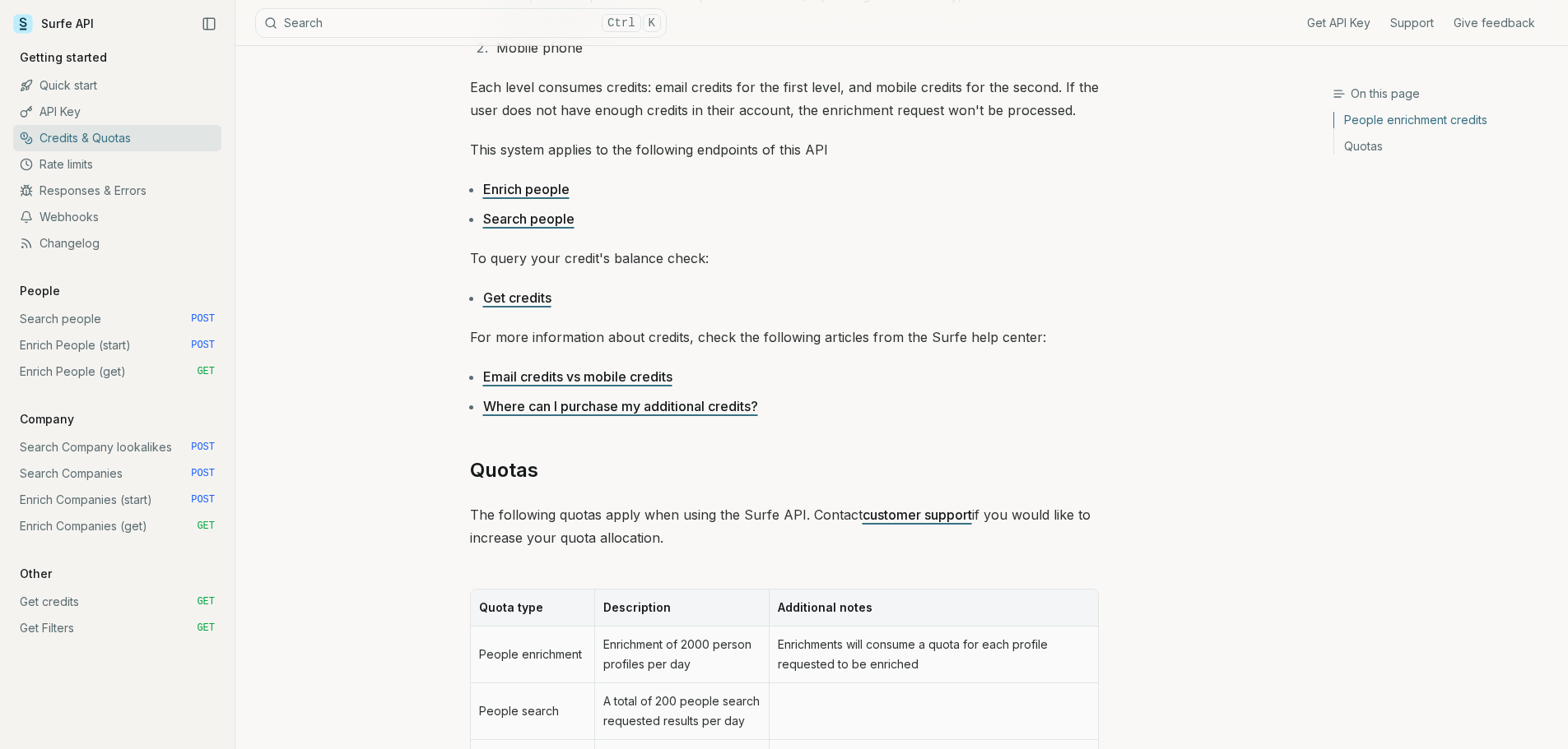
click at [615, 375] on link "Email credits vs mobile credits" at bounding box center [577, 376] width 190 height 17
click at [139, 162] on link "Rate limits" at bounding box center [117, 165] width 208 height 26
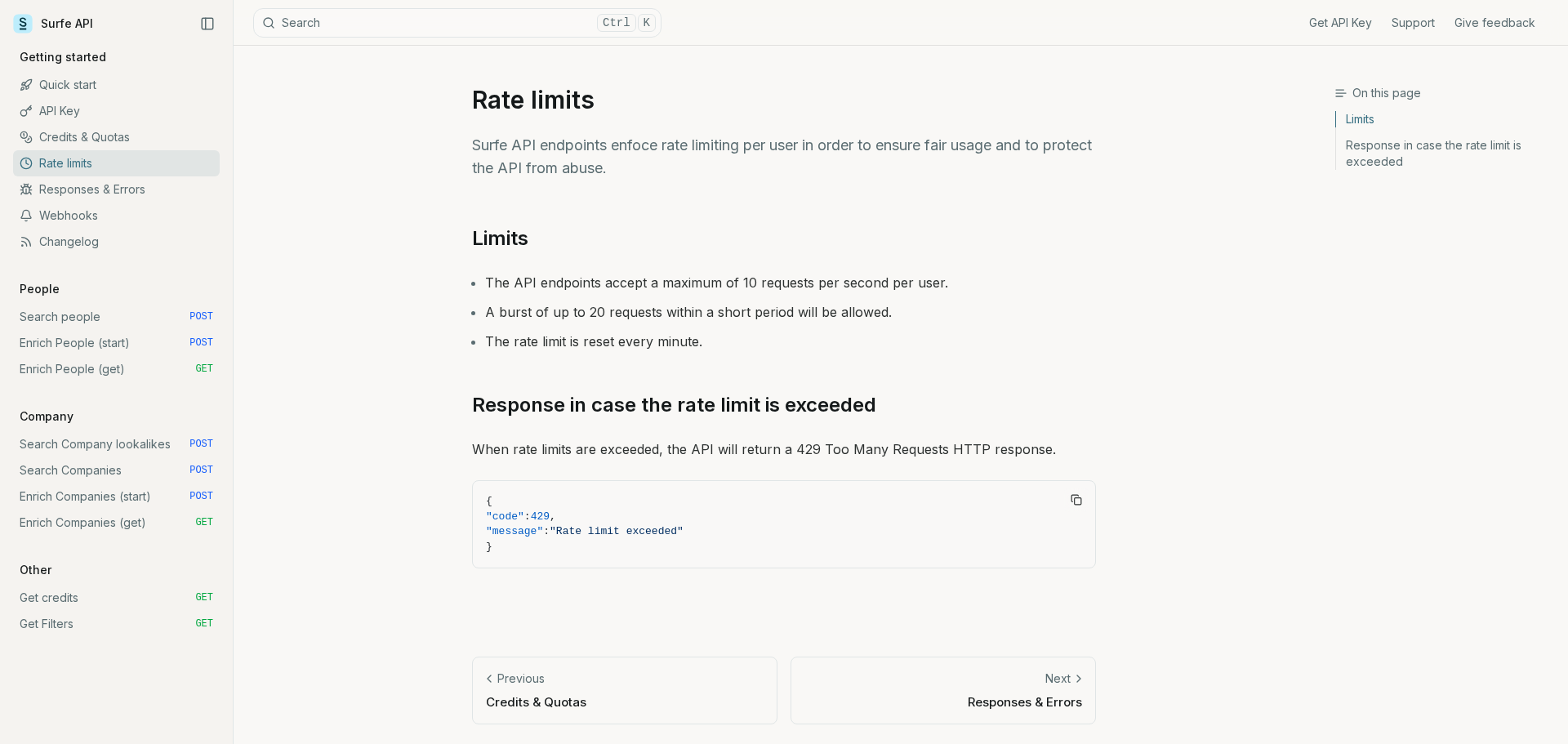
click at [164, 143] on link "Credits & Quotas" at bounding box center [116, 138] width 206 height 26
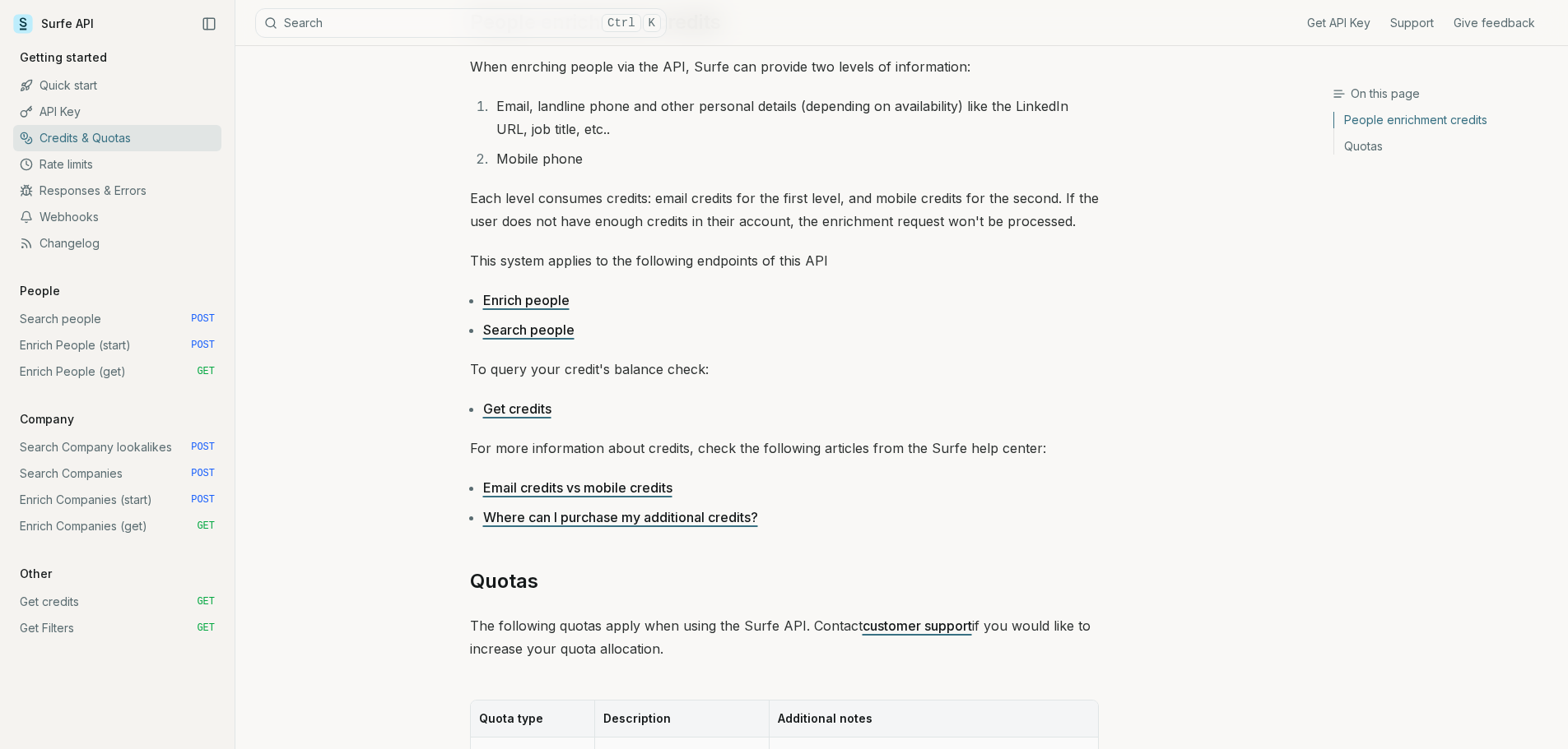
scroll to position [246, 0]
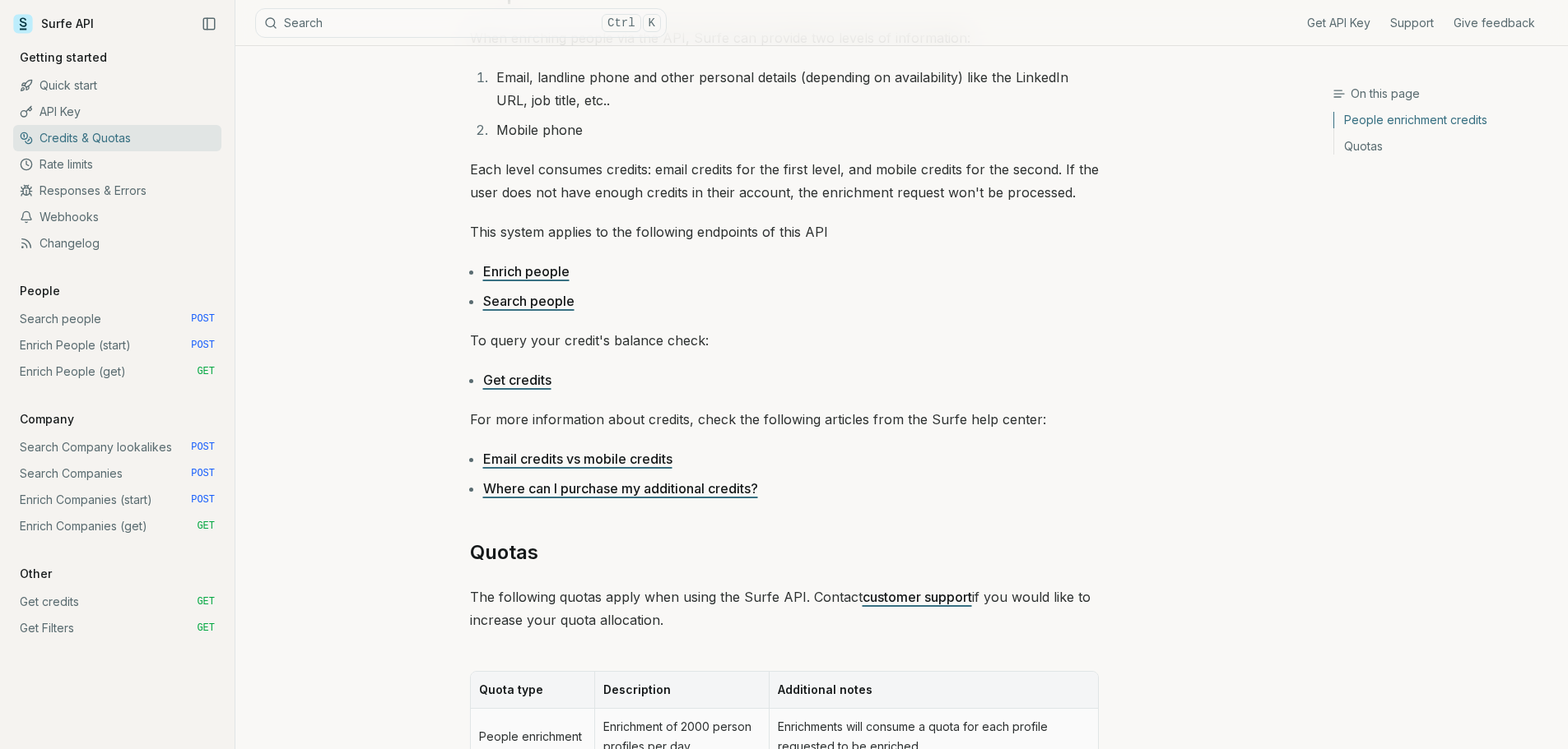
click at [667, 489] on link "Where can I purchase my additional credits?" at bounding box center [619, 489] width 275 height 17
